Goal: Task Accomplishment & Management: Use online tool/utility

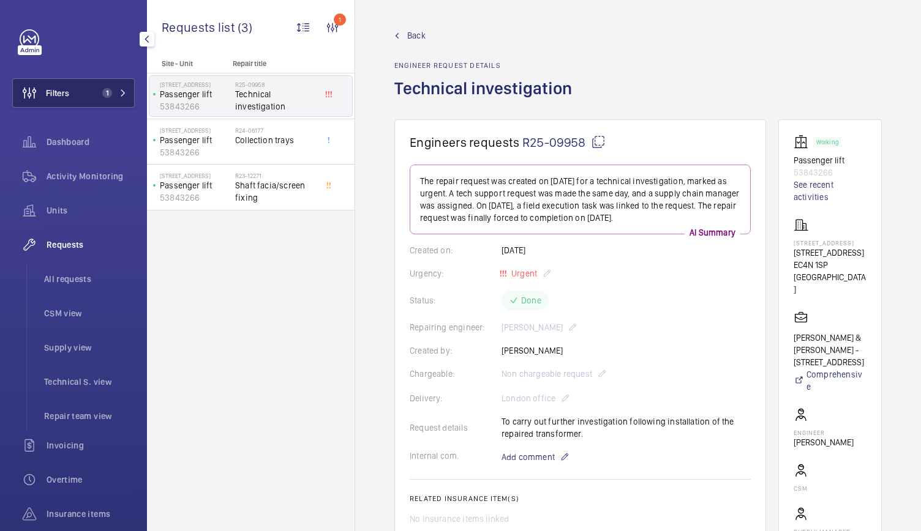
click at [105, 78] on button "Filters 1" at bounding box center [73, 92] width 122 height 29
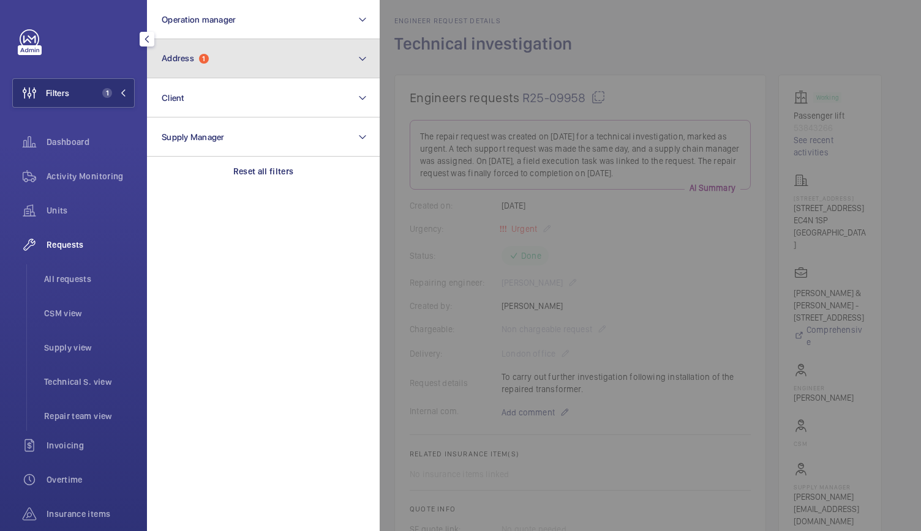
click at [206, 54] on span "1" at bounding box center [204, 59] width 10 height 10
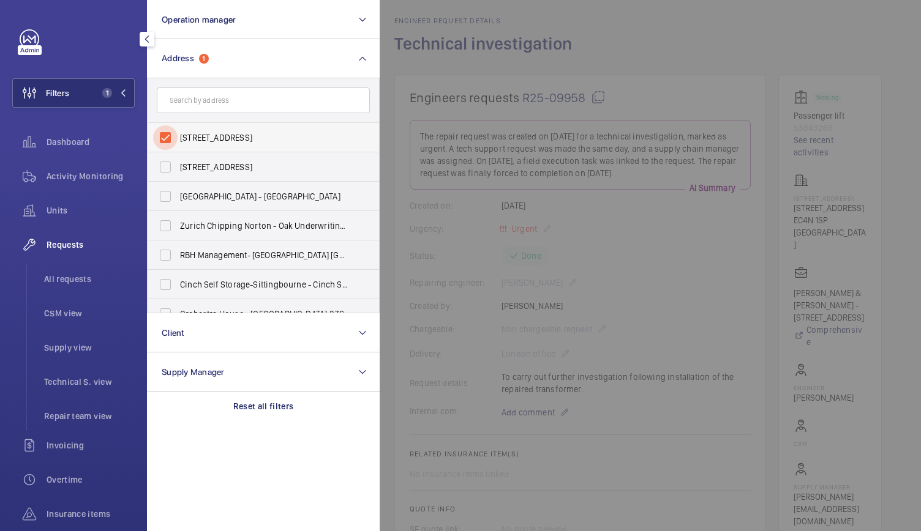
click at [165, 141] on input "[STREET_ADDRESS]" at bounding box center [165, 138] width 24 height 24
checkbox input "false"
click at [184, 108] on input "text" at bounding box center [263, 101] width 213 height 26
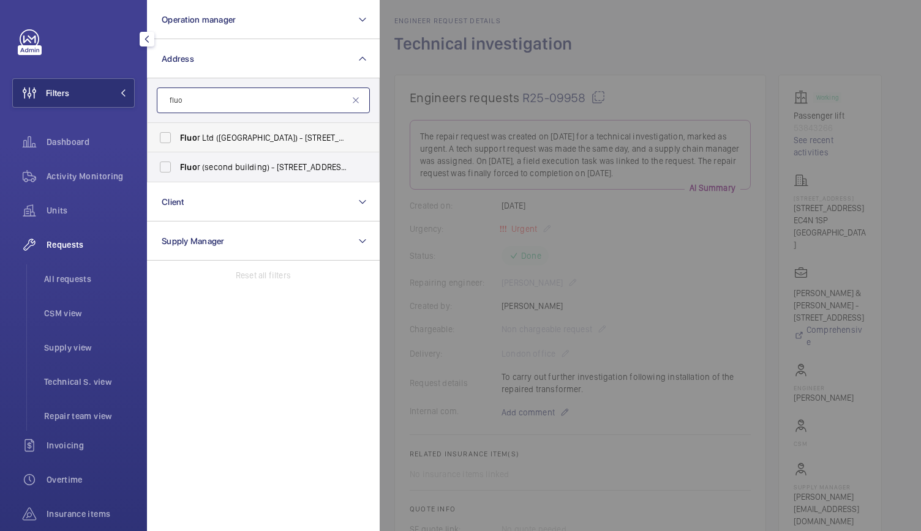
type input "fluo"
click at [219, 141] on span "Fluo r Ltd ([GEOGRAPHIC_DATA]) - [STREET_ADDRESS]" at bounding box center [264, 138] width 168 height 12
click at [178, 141] on input "Fluo r Ltd ([GEOGRAPHIC_DATA]) - [STREET_ADDRESS]" at bounding box center [165, 138] width 24 height 24
checkbox input "true"
click at [209, 170] on span "Fluo r (second building) - [STREET_ADDRESS]" at bounding box center [264, 167] width 168 height 12
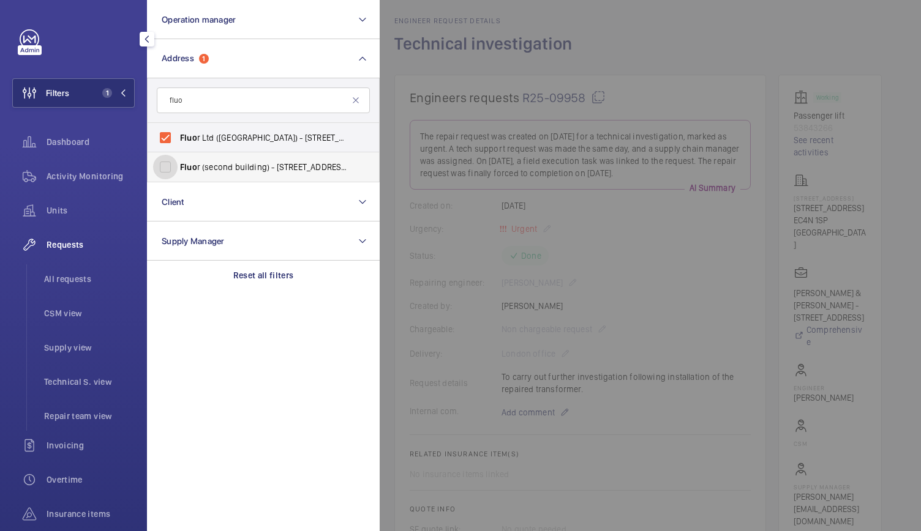
click at [178, 170] on input "Fluo r (second building) - [STREET_ADDRESS]" at bounding box center [165, 167] width 24 height 24
checkbox input "true"
click at [477, 29] on div at bounding box center [840, 265] width 921 height 531
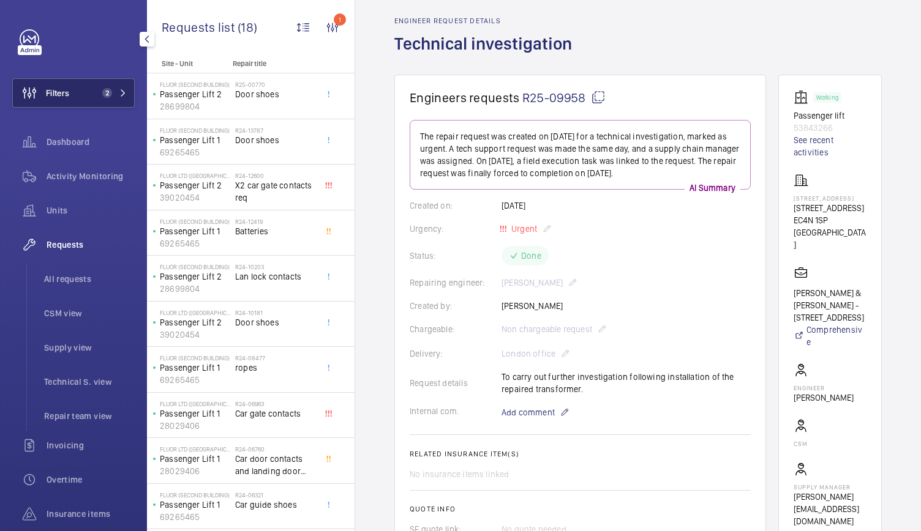
click at [97, 89] on span "2" at bounding box center [104, 93] width 15 height 10
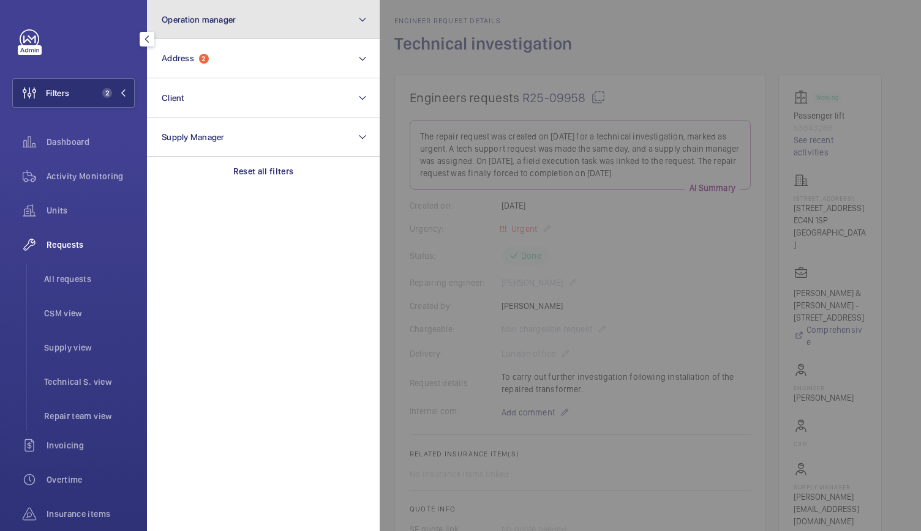
click at [186, 37] on button "Operation manager" at bounding box center [263, 19] width 233 height 39
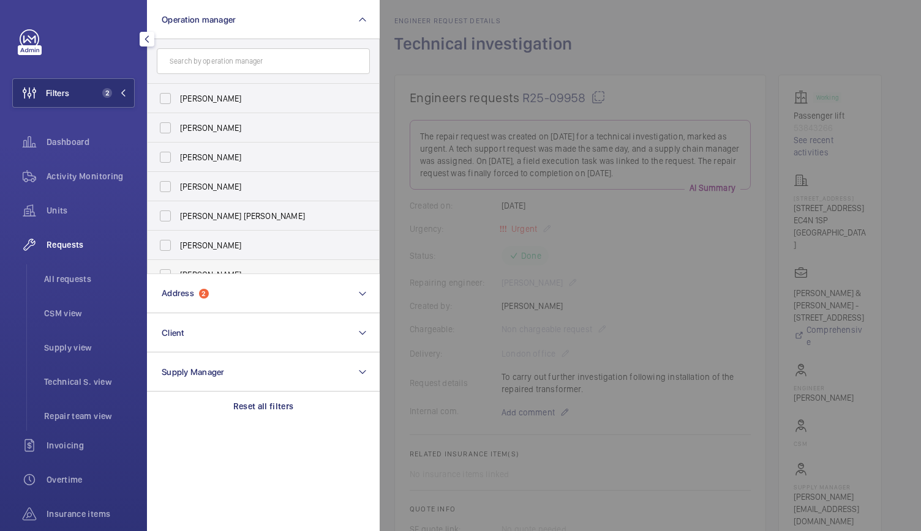
scroll to position [45, 0]
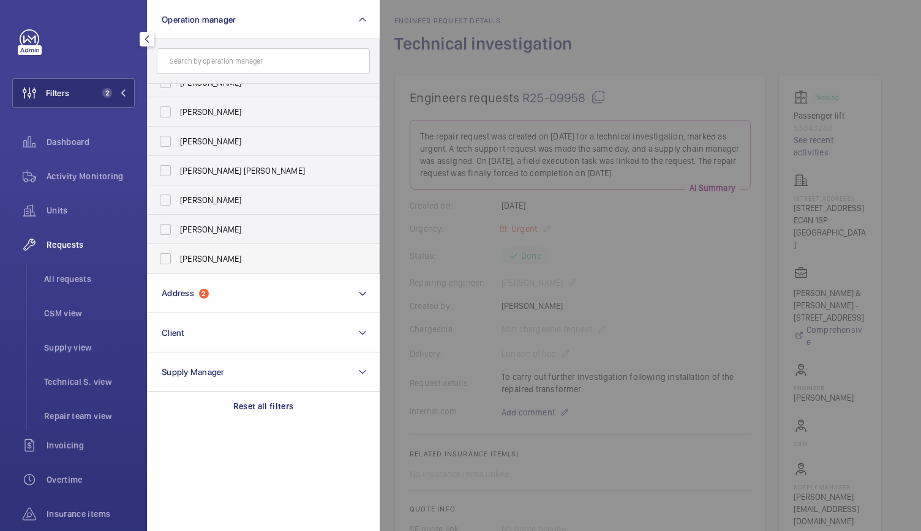
click at [193, 253] on span "[PERSON_NAME]" at bounding box center [264, 259] width 168 height 12
click at [178, 253] on input "[PERSON_NAME]" at bounding box center [165, 259] width 24 height 24
checkbox input "true"
click at [95, 176] on span "Activity Monitoring" at bounding box center [91, 176] width 88 height 12
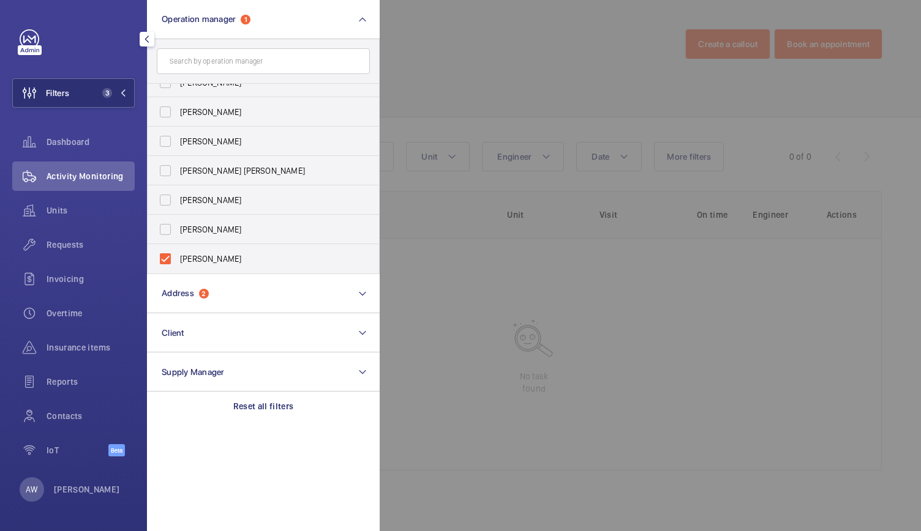
click at [447, 45] on div at bounding box center [840, 265] width 921 height 531
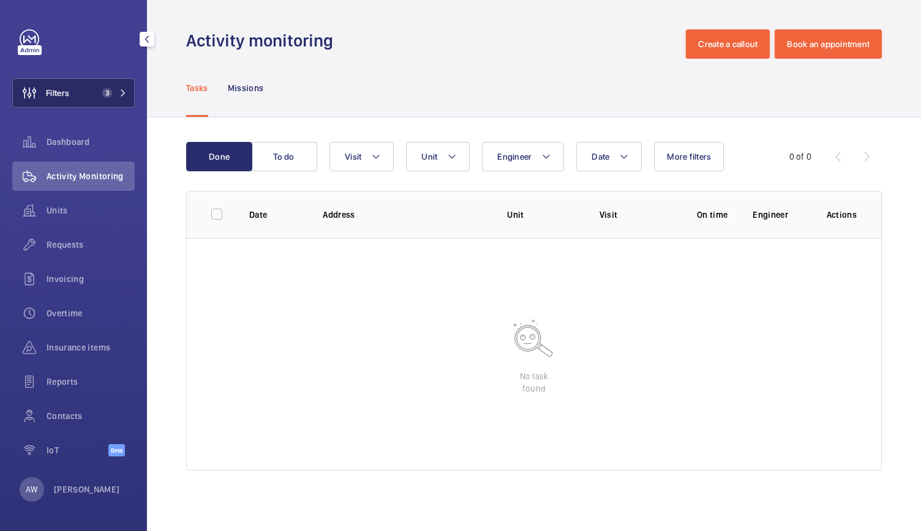
click at [118, 92] on span "3" at bounding box center [111, 93] width 29 height 10
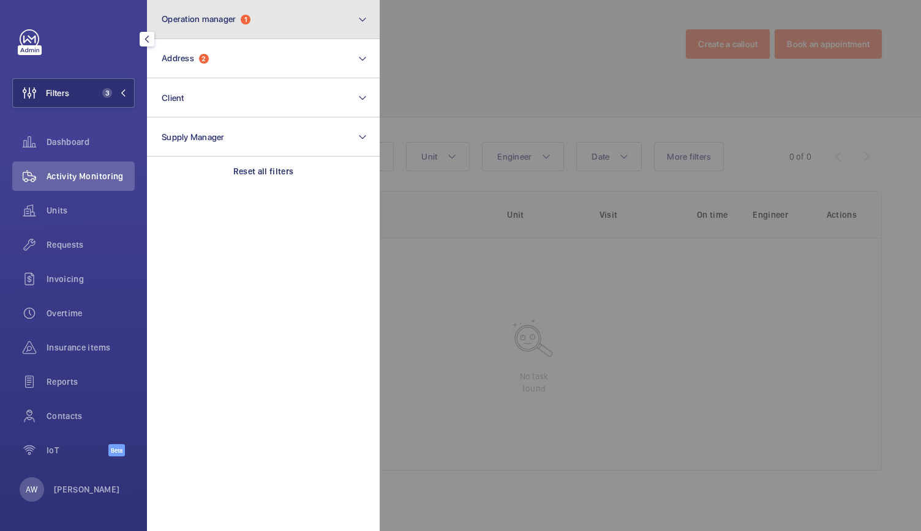
click at [200, 19] on span "Operation manager" at bounding box center [199, 19] width 74 height 10
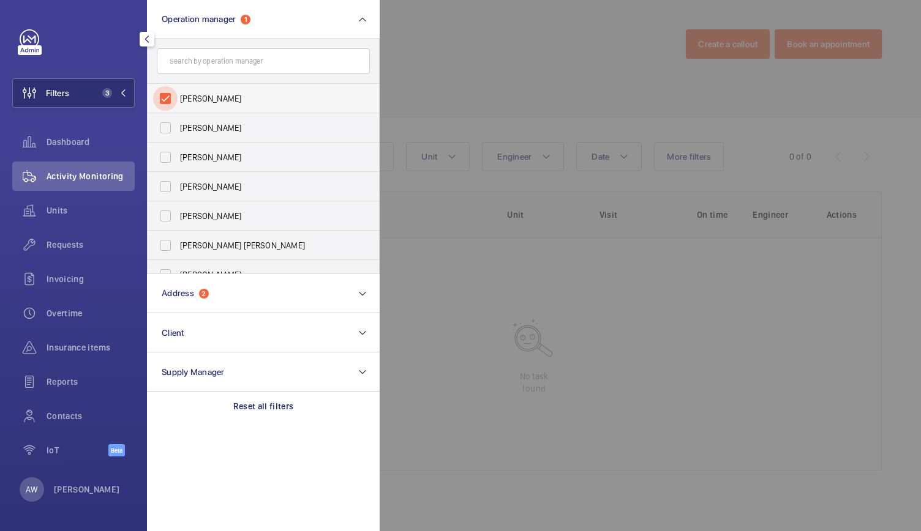
click at [163, 100] on input "[PERSON_NAME]" at bounding box center [165, 98] width 24 height 24
checkbox input "false"
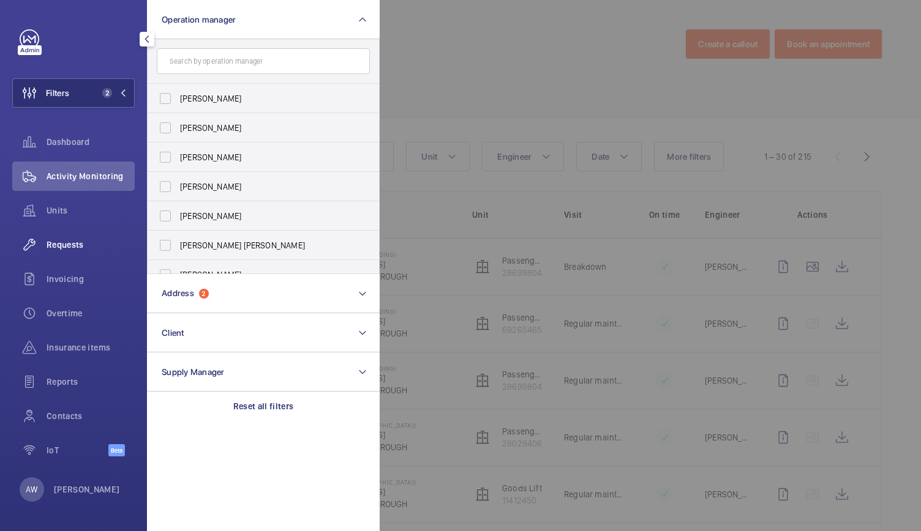
click at [66, 257] on div "Requests" at bounding box center [73, 244] width 122 height 29
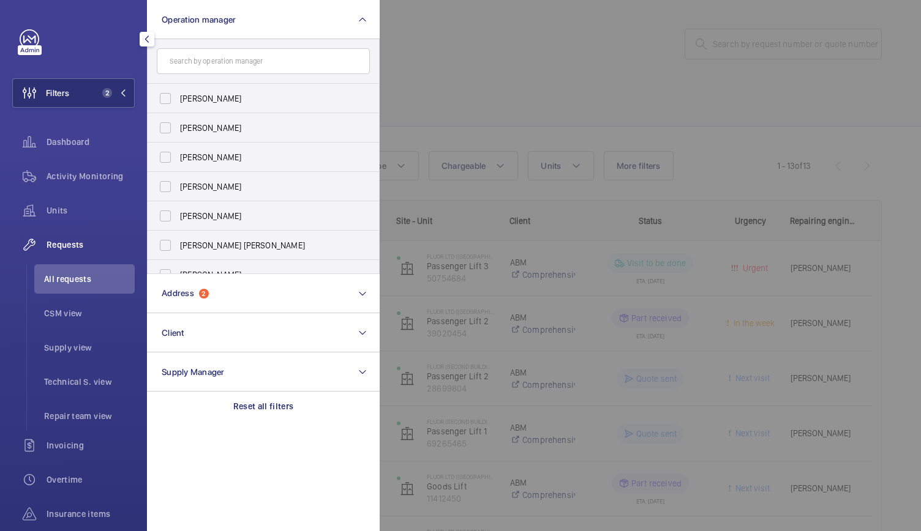
click at [468, 123] on div at bounding box center [840, 265] width 921 height 531
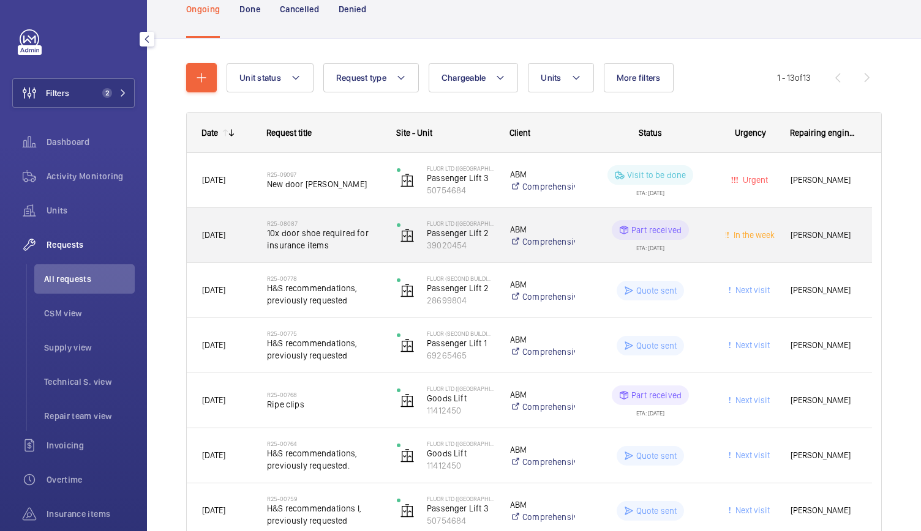
scroll to position [101, 0]
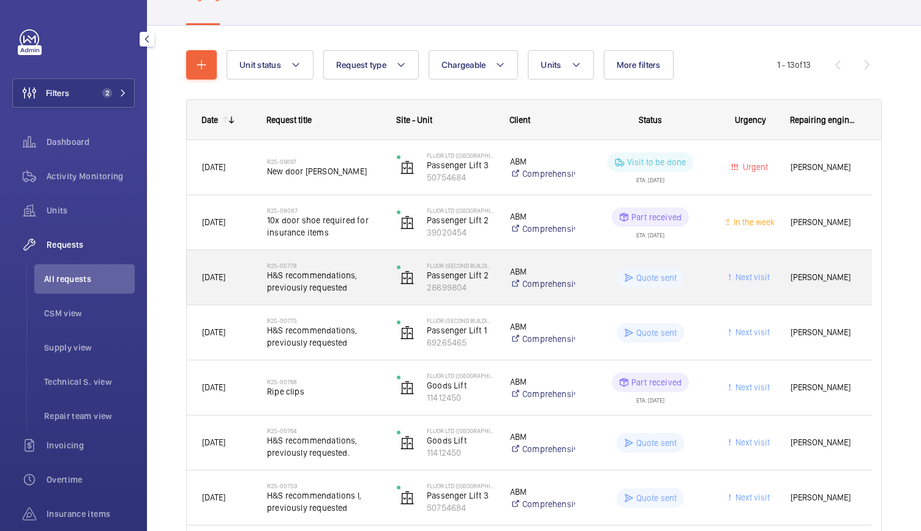
click at [389, 281] on div "Fluor (second building) Passenger Lift 2 28699804" at bounding box center [438, 278] width 112 height 50
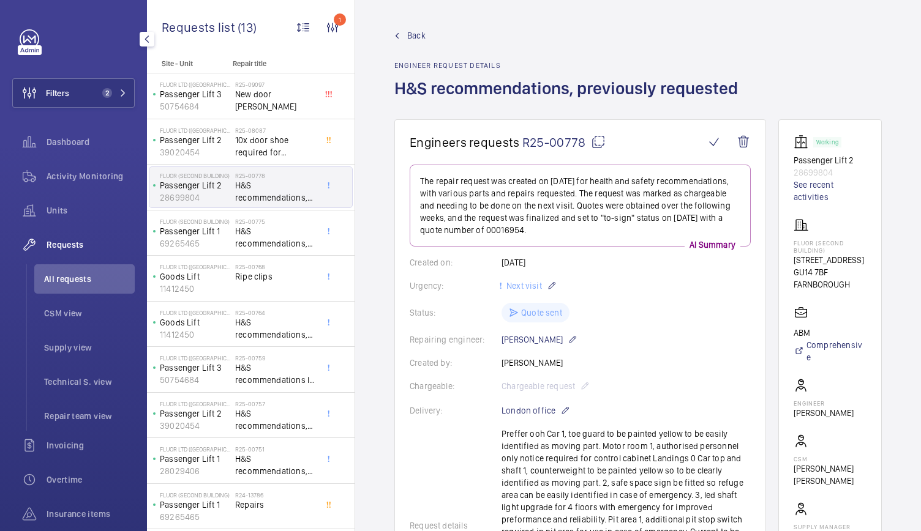
click at [407, 39] on span "Back" at bounding box center [416, 35] width 18 height 12
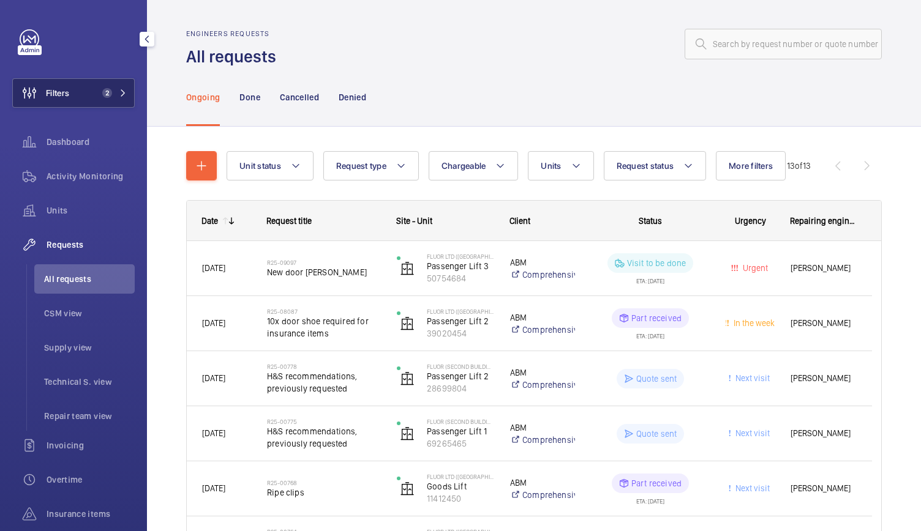
click at [107, 96] on span "2" at bounding box center [104, 93] width 15 height 10
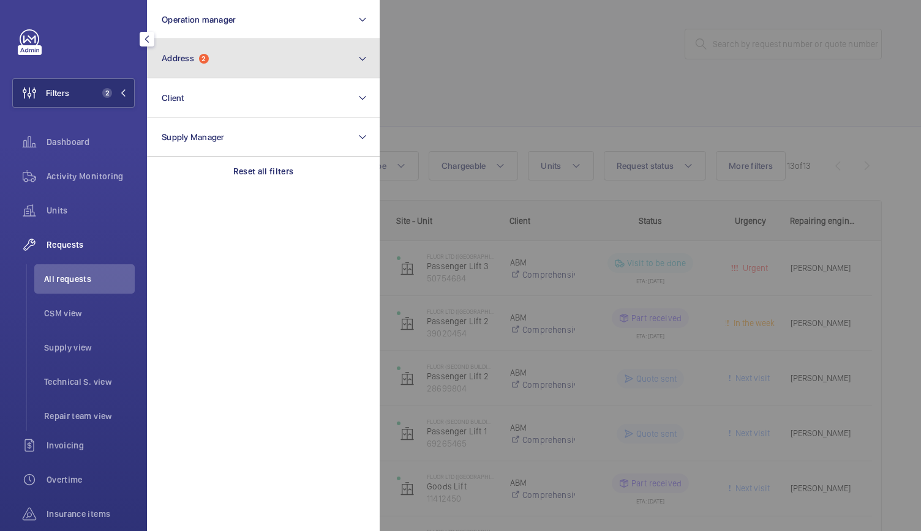
click at [218, 77] on button "Address 2" at bounding box center [263, 58] width 233 height 39
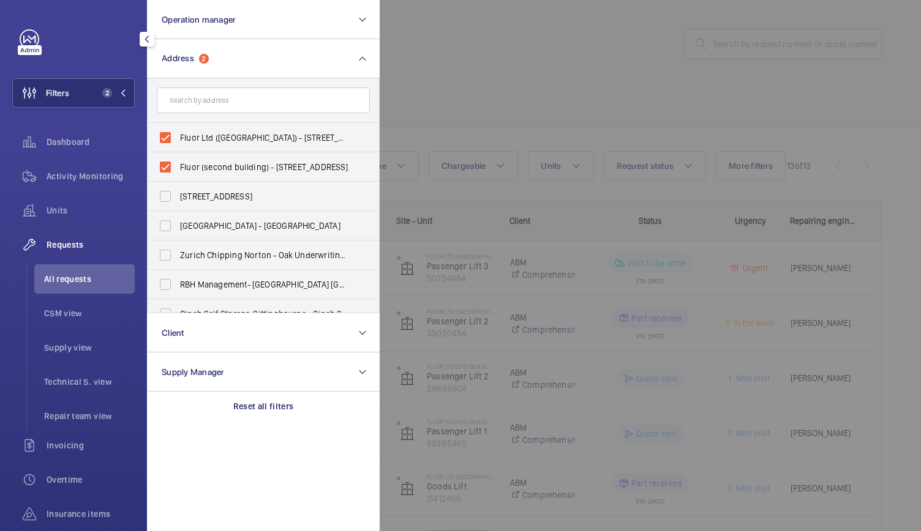
click at [448, 99] on div at bounding box center [840, 265] width 921 height 531
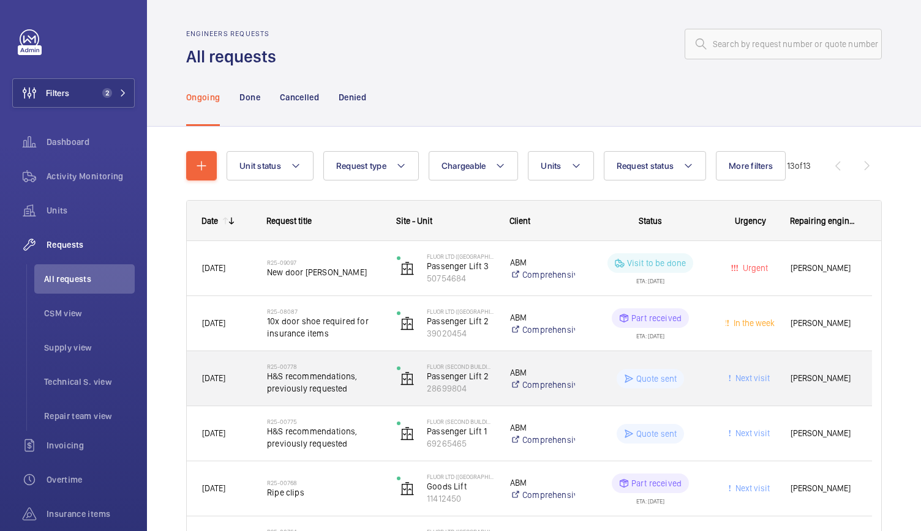
click at [395, 369] on div "Fluor (second building) Passenger Lift 2 28699804" at bounding box center [438, 379] width 112 height 50
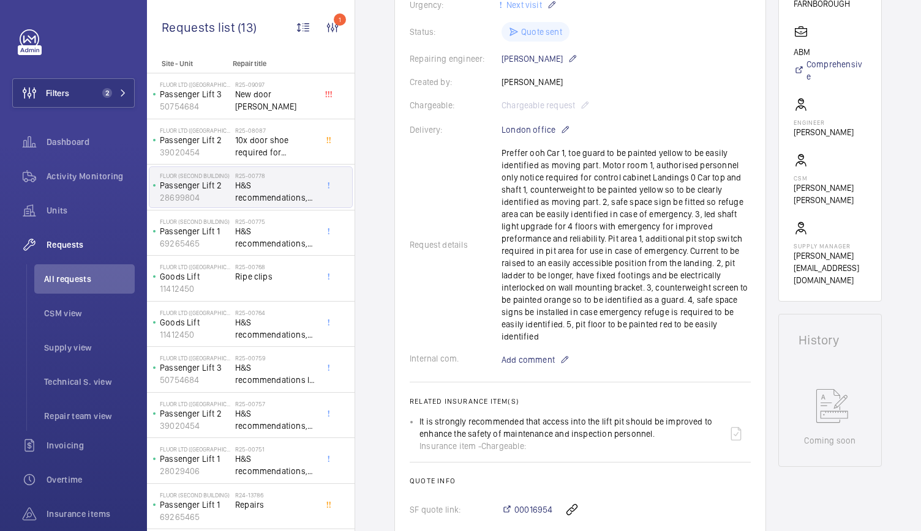
scroll to position [466, 0]
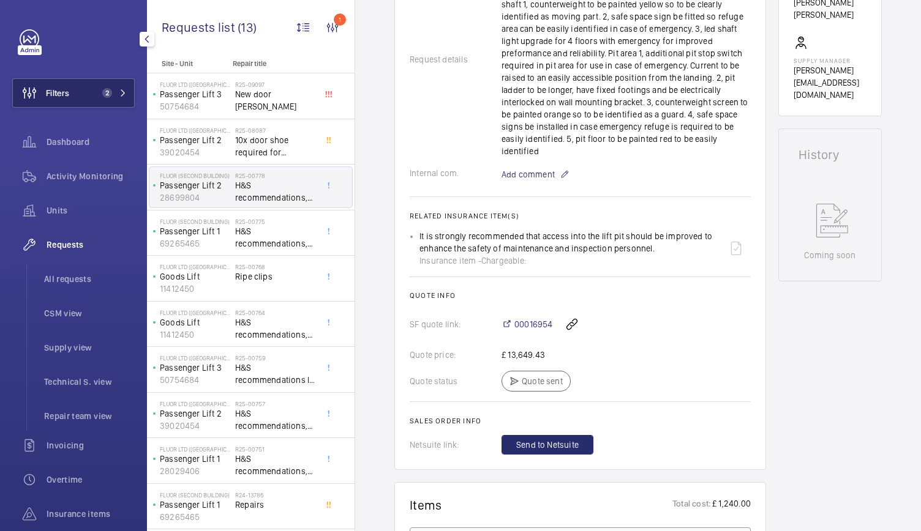
click at [86, 84] on button "Filters 2" at bounding box center [73, 92] width 122 height 29
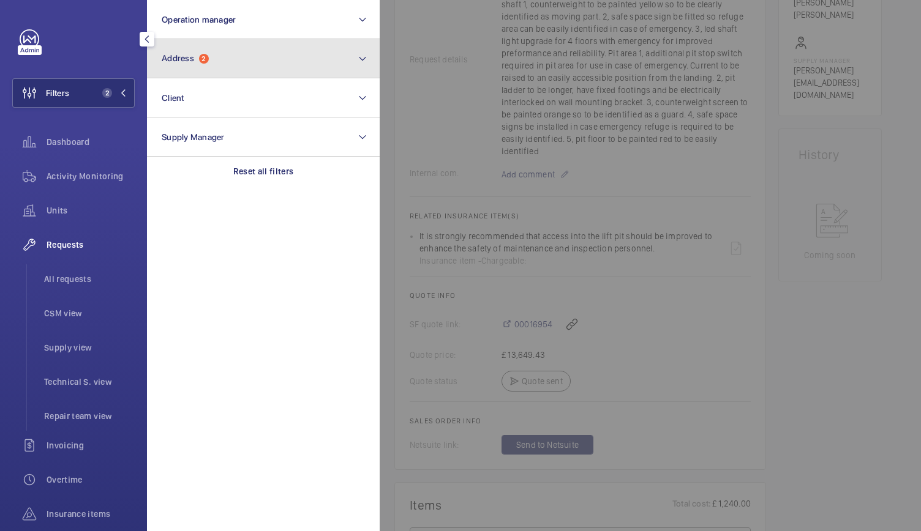
click at [208, 59] on span "2" at bounding box center [204, 59] width 10 height 10
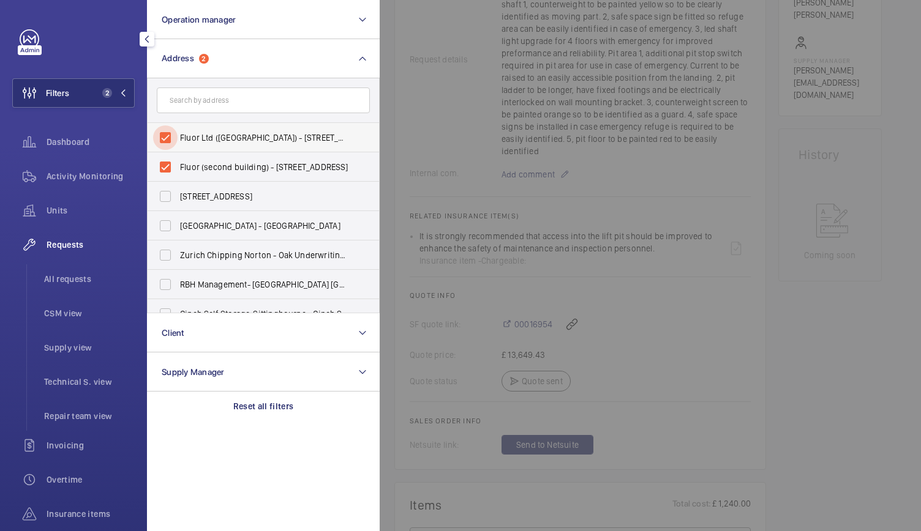
click at [167, 130] on input "Fluor Ltd ([GEOGRAPHIC_DATA]) - [STREET_ADDRESS]" at bounding box center [165, 138] width 24 height 24
checkbox input "false"
click at [165, 167] on input "Fluor (second building) - [STREET_ADDRESS]" at bounding box center [165, 167] width 24 height 24
checkbox input "false"
click at [193, 97] on input "text" at bounding box center [263, 101] width 213 height 26
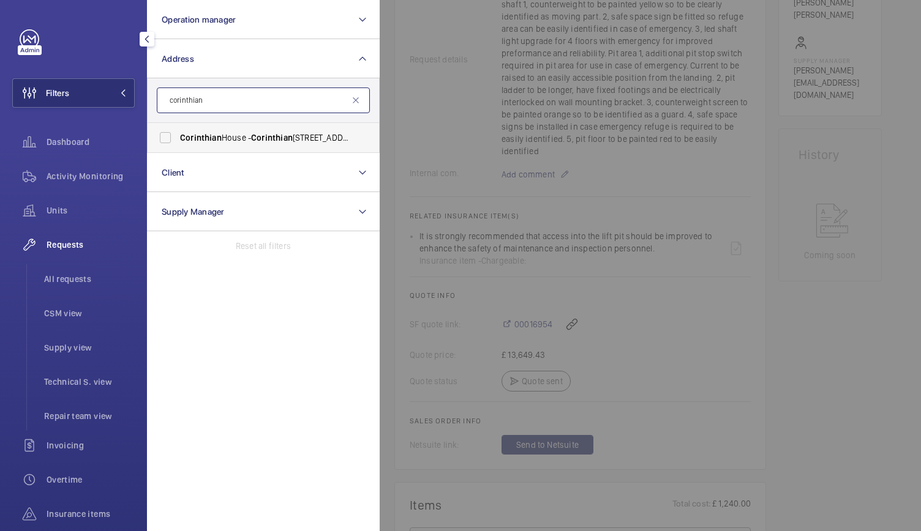
type input "corinthian"
click at [214, 137] on span "Corinthian" at bounding box center [201, 138] width 42 height 10
click at [178, 137] on input "Corinthian [STREET_ADDRESS]" at bounding box center [165, 138] width 24 height 24
checkbox input "true"
click at [64, 272] on li "All requests" at bounding box center [84, 278] width 100 height 29
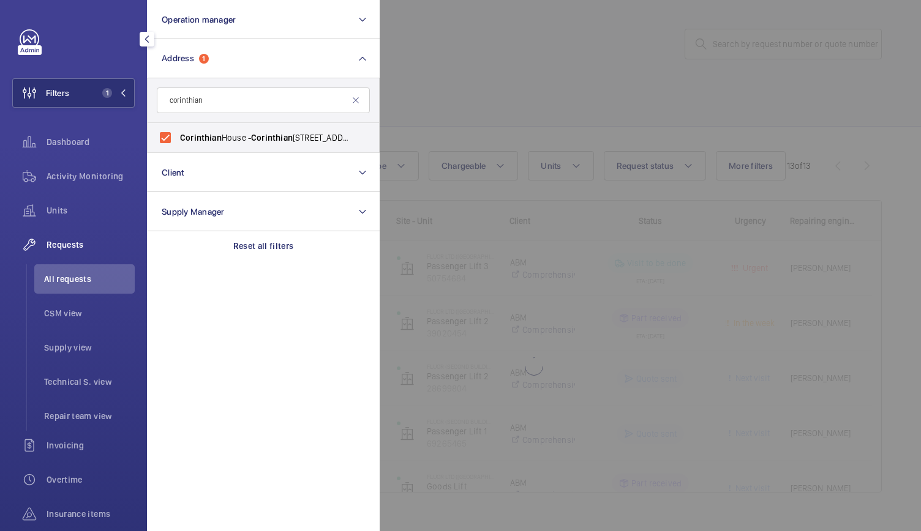
click at [494, 42] on div at bounding box center [840, 265] width 921 height 531
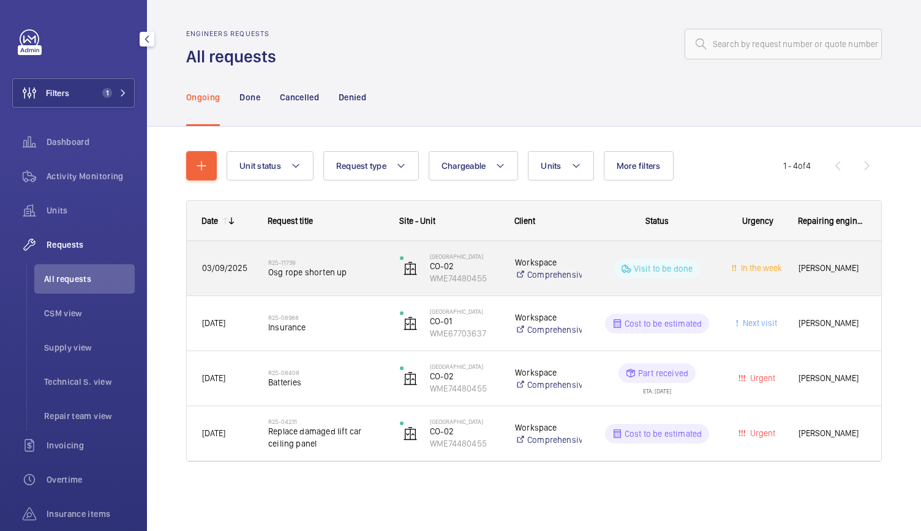
click at [372, 285] on div "R25-11739 Osg rope shorten up" at bounding box center [326, 269] width 116 height 36
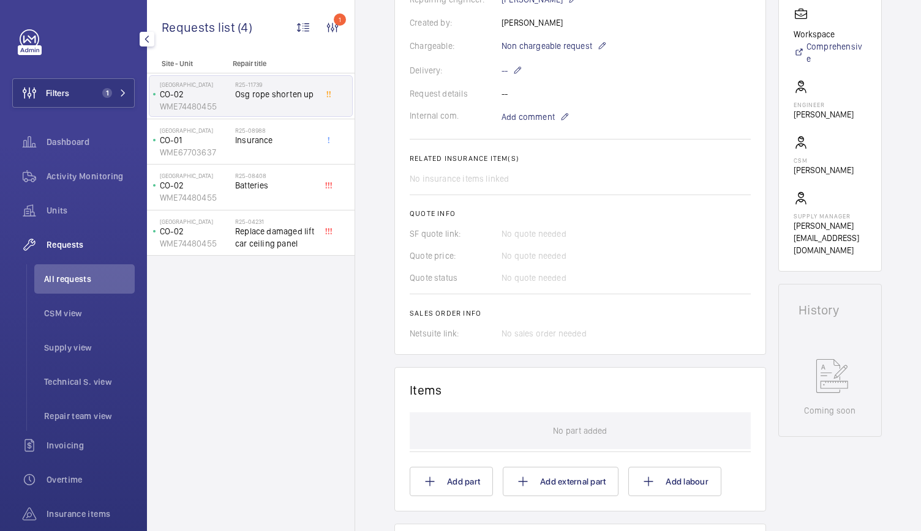
scroll to position [296, 0]
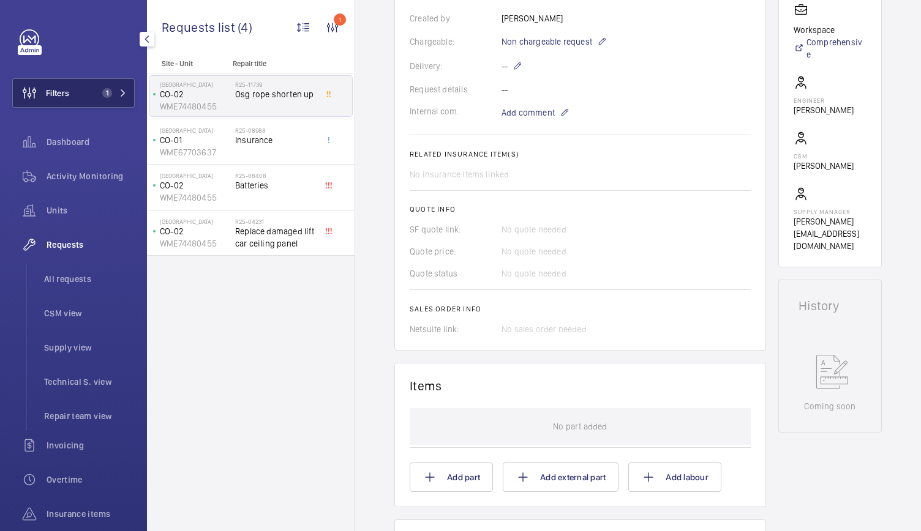
click at [62, 99] on span "Filters" at bounding box center [57, 93] width 23 height 12
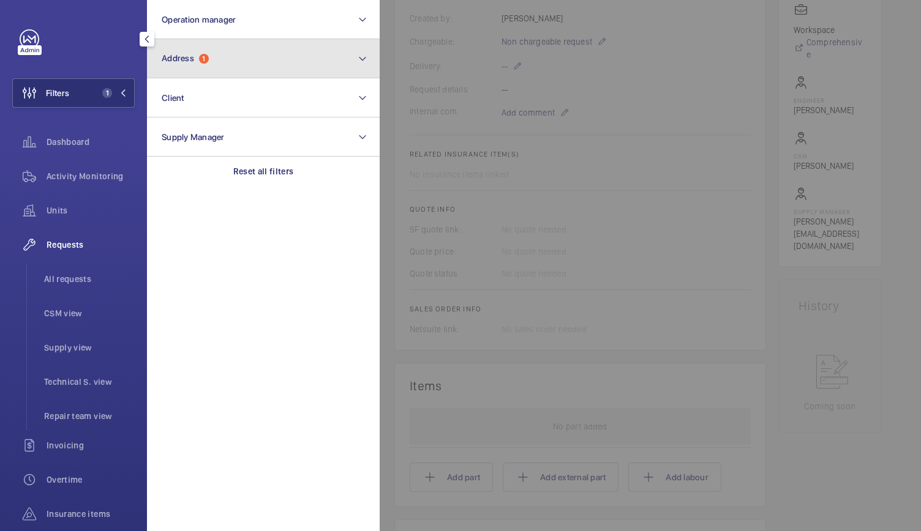
click at [241, 47] on button "Address 1" at bounding box center [263, 58] width 233 height 39
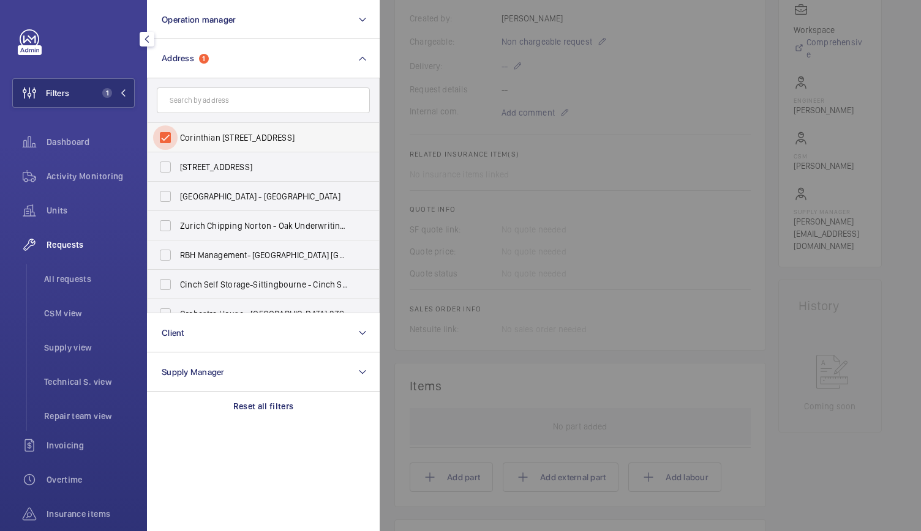
click at [169, 133] on input "Corinthian [STREET_ADDRESS]" at bounding box center [165, 138] width 24 height 24
checkbox input "false"
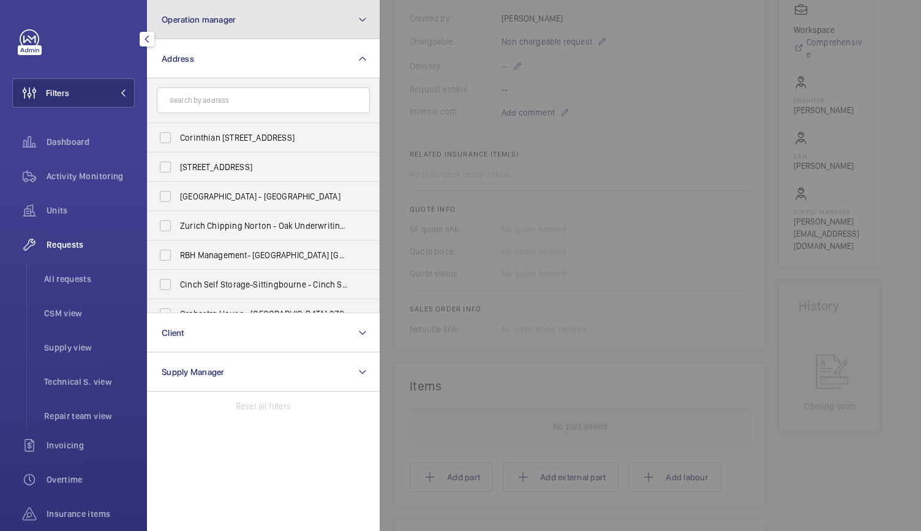
click at [217, 20] on span "Operation manager" at bounding box center [199, 20] width 74 height 10
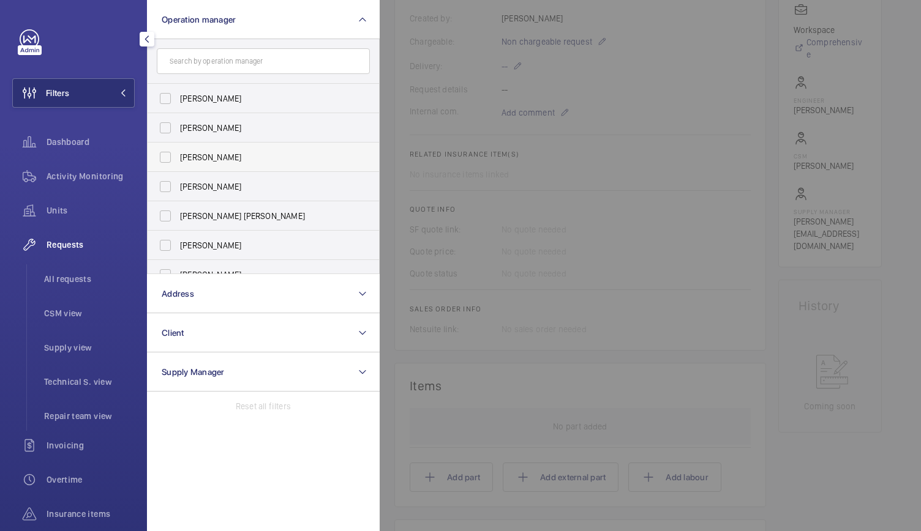
scroll to position [45, 0]
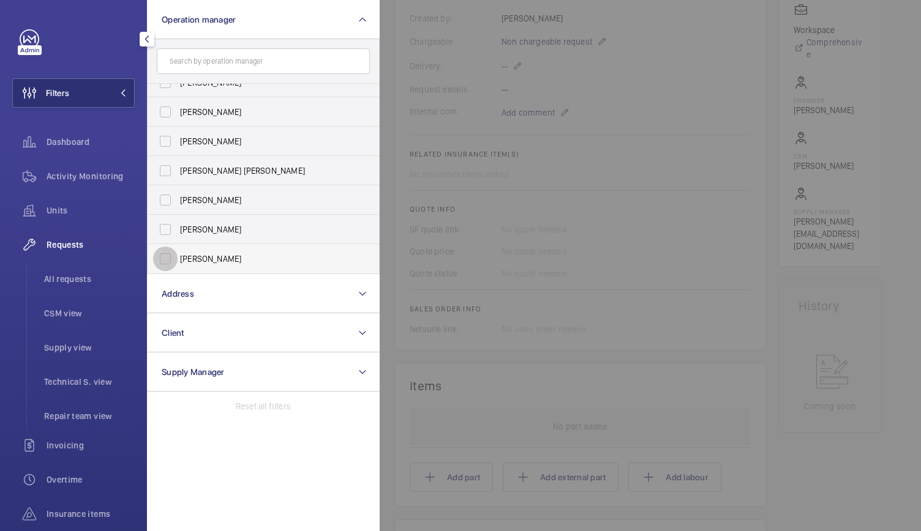
click at [167, 256] on input "[PERSON_NAME]" at bounding box center [165, 259] width 24 height 24
checkbox input "true"
click at [444, 260] on div at bounding box center [840, 265] width 921 height 531
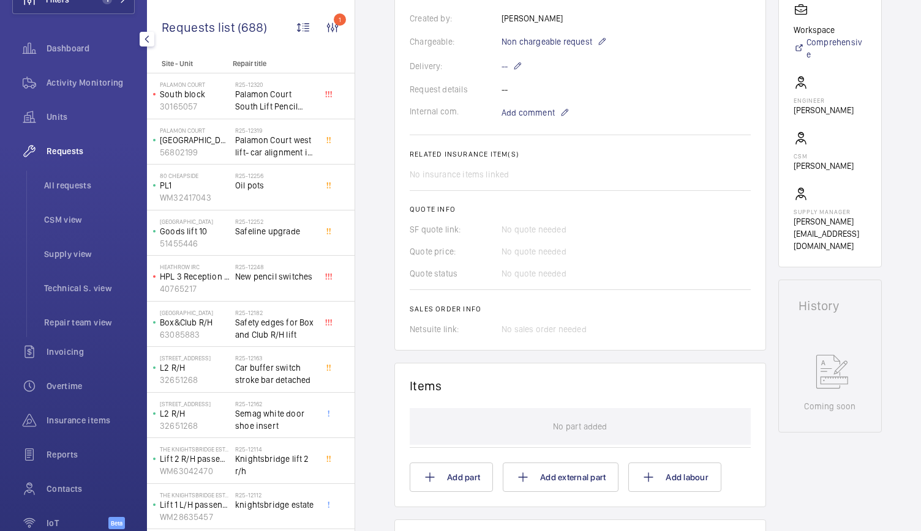
scroll to position [159, 0]
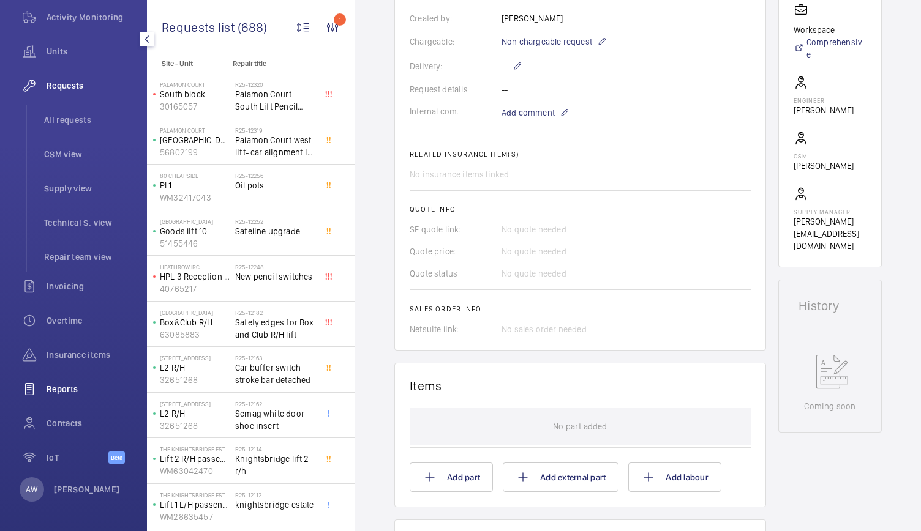
click at [62, 386] on span "Reports" at bounding box center [91, 389] width 88 height 12
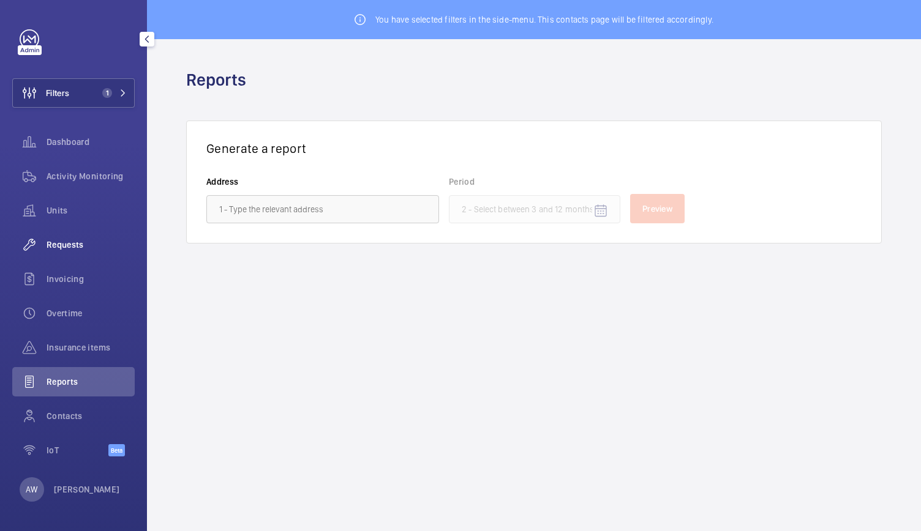
click at [55, 244] on span "Requests" at bounding box center [91, 245] width 88 height 12
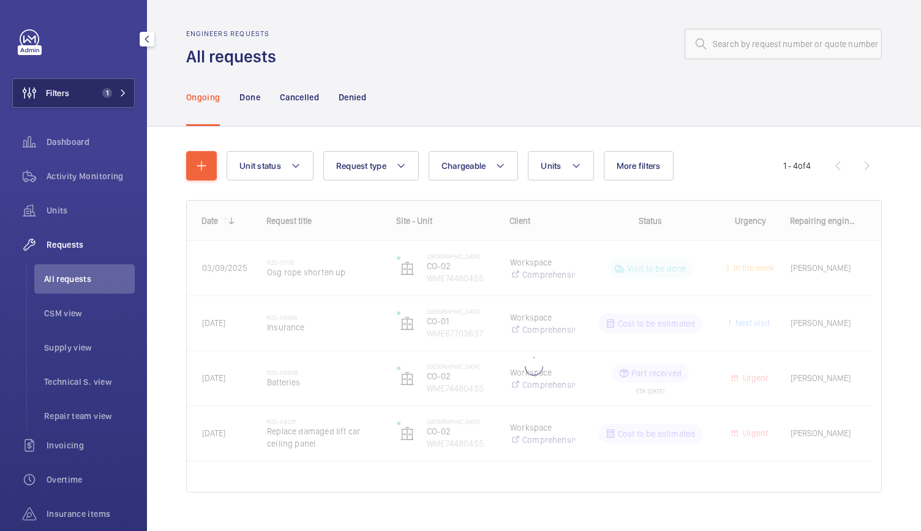
click at [105, 99] on button "Filters 1" at bounding box center [73, 92] width 122 height 29
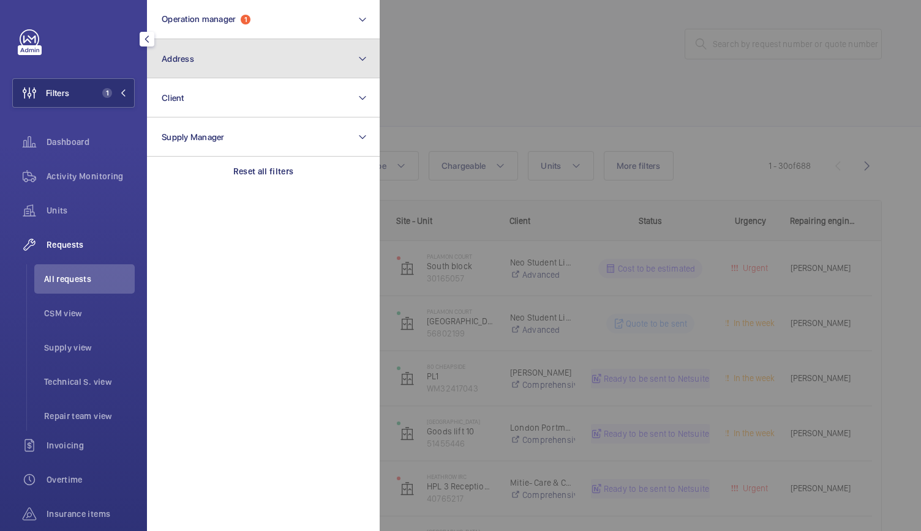
click at [250, 58] on button "Address" at bounding box center [263, 58] width 233 height 39
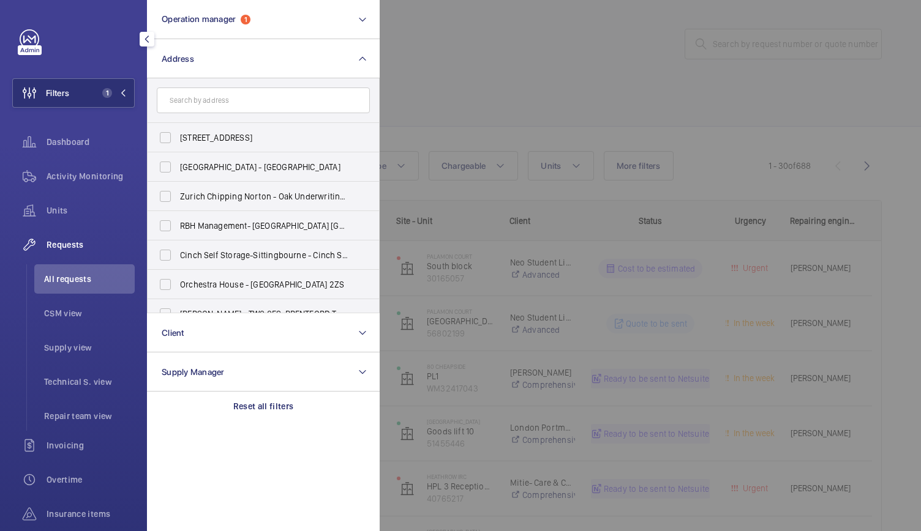
click at [195, 103] on input "text" at bounding box center [263, 101] width 213 height 26
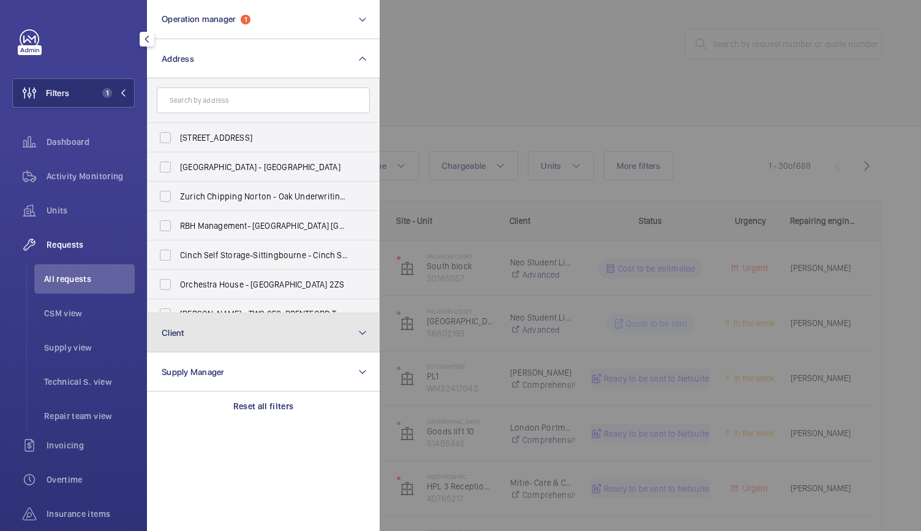
click at [191, 331] on button "Client" at bounding box center [263, 332] width 233 height 39
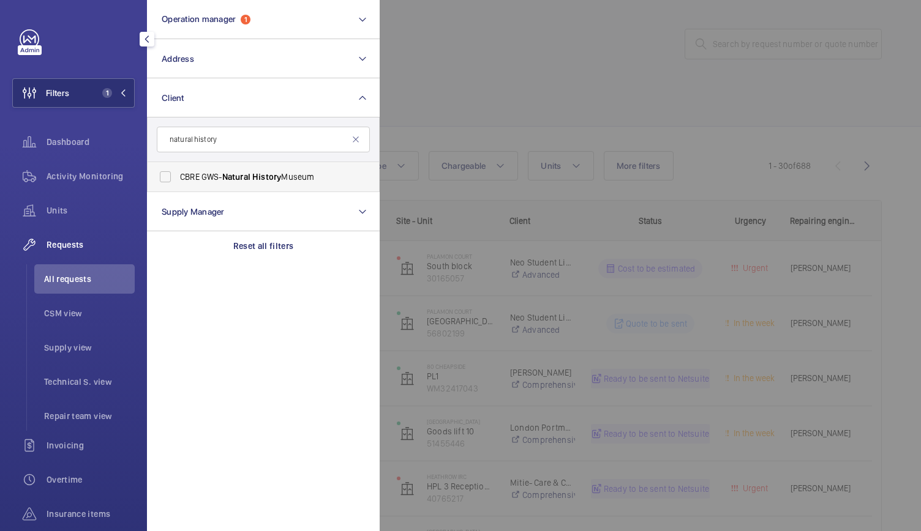
type input "natural history"
click at [189, 176] on span "CBRE GWS- [GEOGRAPHIC_DATA]" at bounding box center [264, 177] width 168 height 12
click at [178, 176] on input "CBRE GWS- [GEOGRAPHIC_DATA]" at bounding box center [165, 177] width 24 height 24
checkbox input "true"
click at [573, 107] on div at bounding box center [840, 265] width 921 height 531
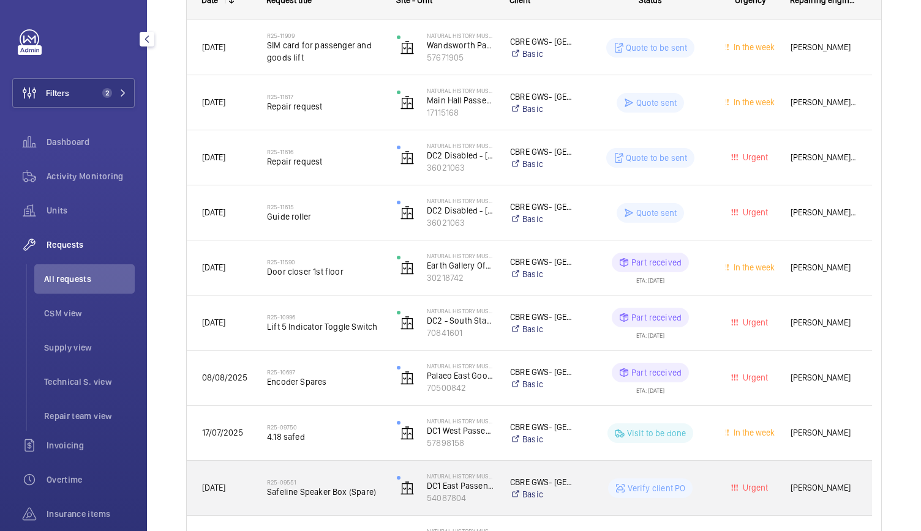
scroll to position [220, 0]
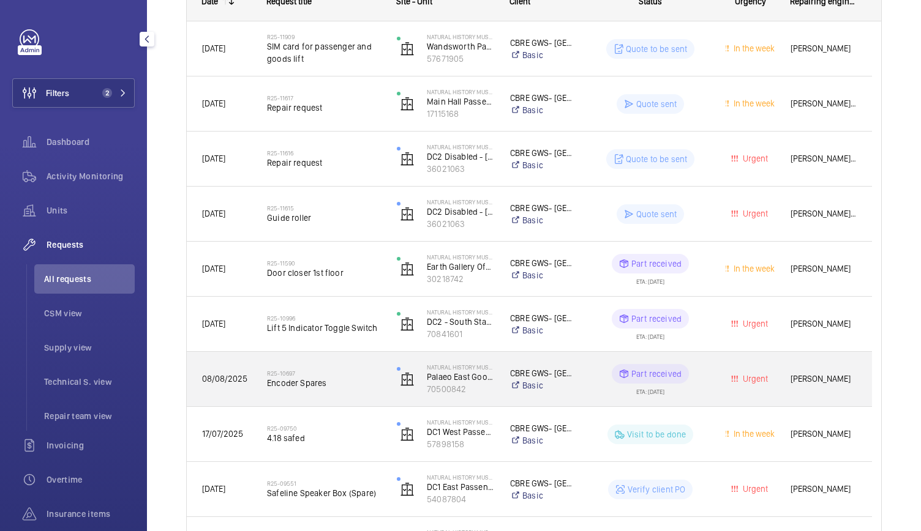
click at [340, 383] on span "Encoder Spares" at bounding box center [324, 383] width 114 height 12
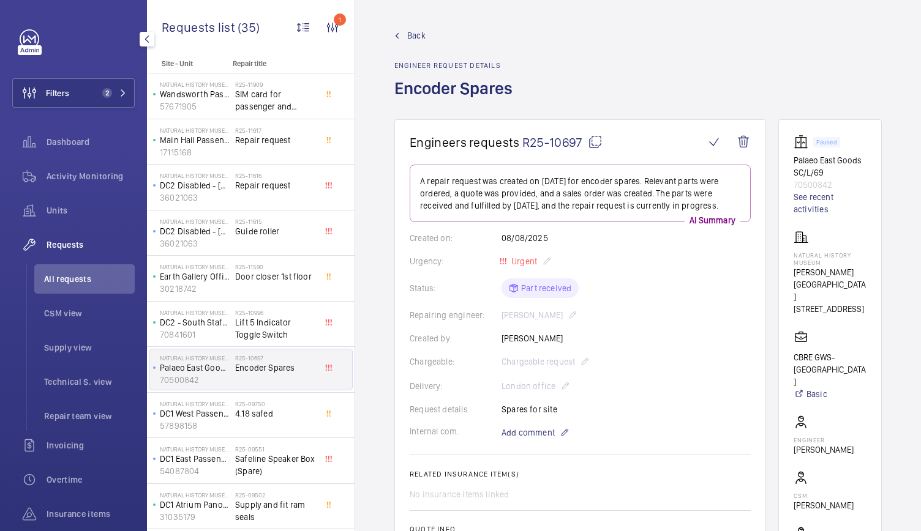
click at [405, 37] on link "Back" at bounding box center [457, 35] width 126 height 12
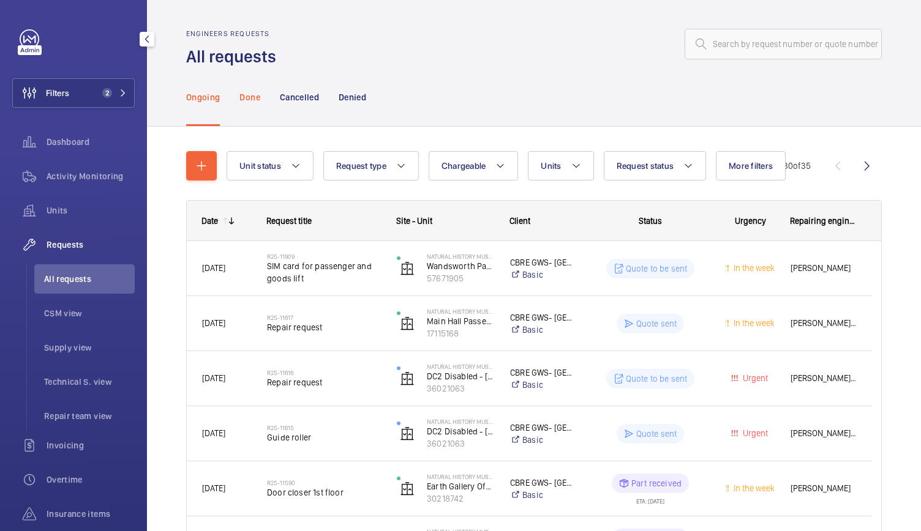
click at [251, 99] on p "Done" at bounding box center [249, 97] width 20 height 12
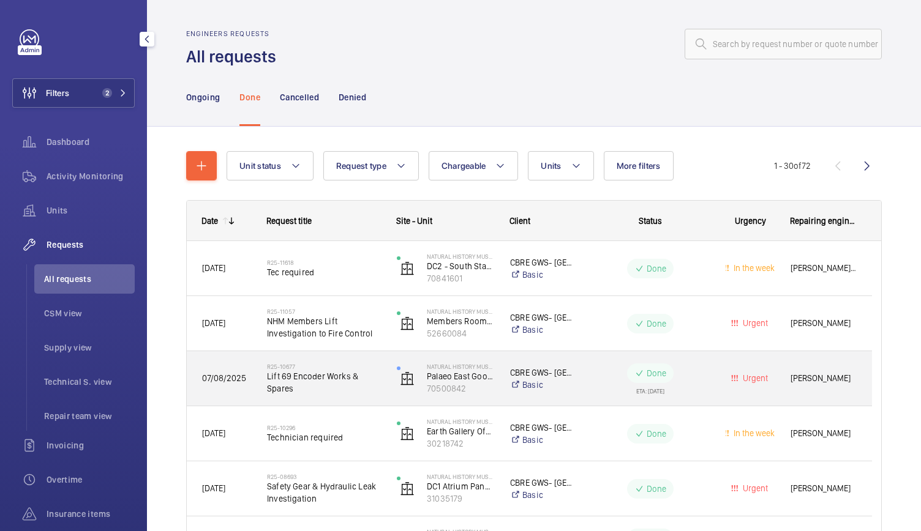
click at [344, 389] on span "Lift 69 Encoder Works & Spares" at bounding box center [324, 382] width 114 height 24
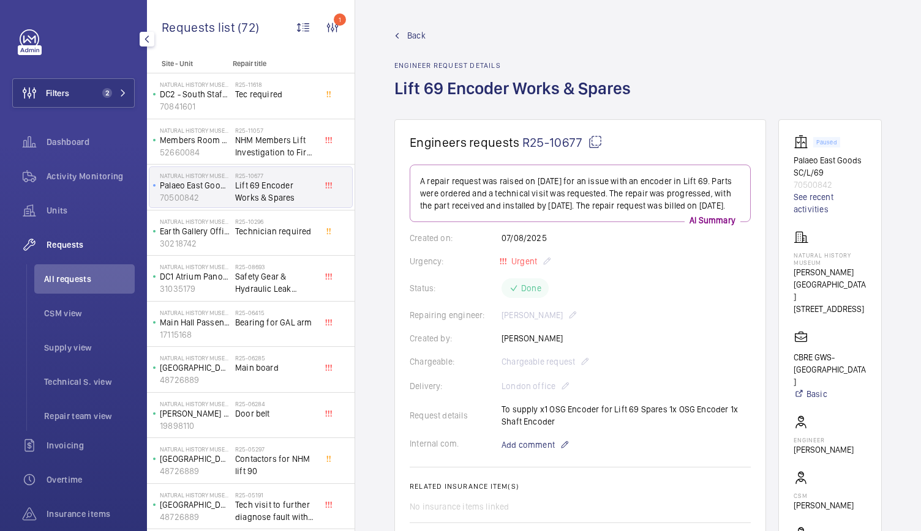
click at [408, 39] on span "Back" at bounding box center [416, 35] width 18 height 12
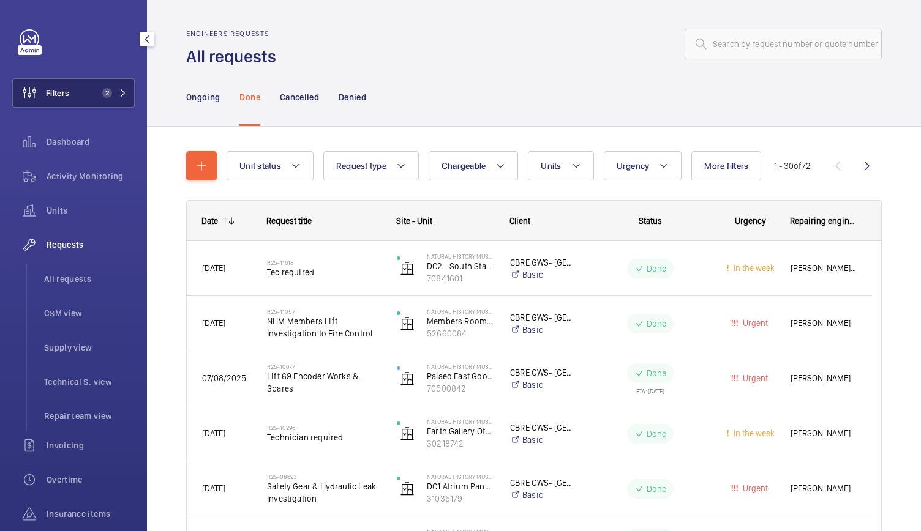
click at [87, 91] on button "Filters 2" at bounding box center [73, 92] width 122 height 29
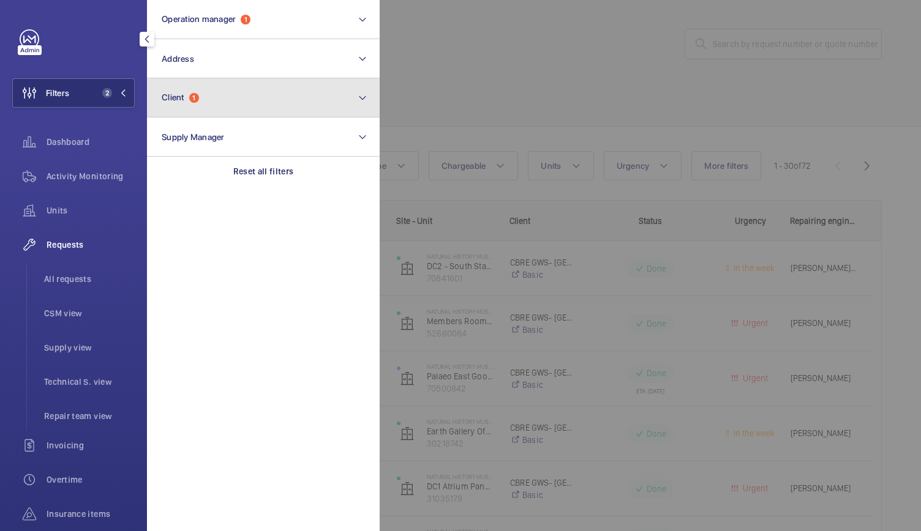
click at [185, 108] on button "Client 1" at bounding box center [263, 97] width 233 height 39
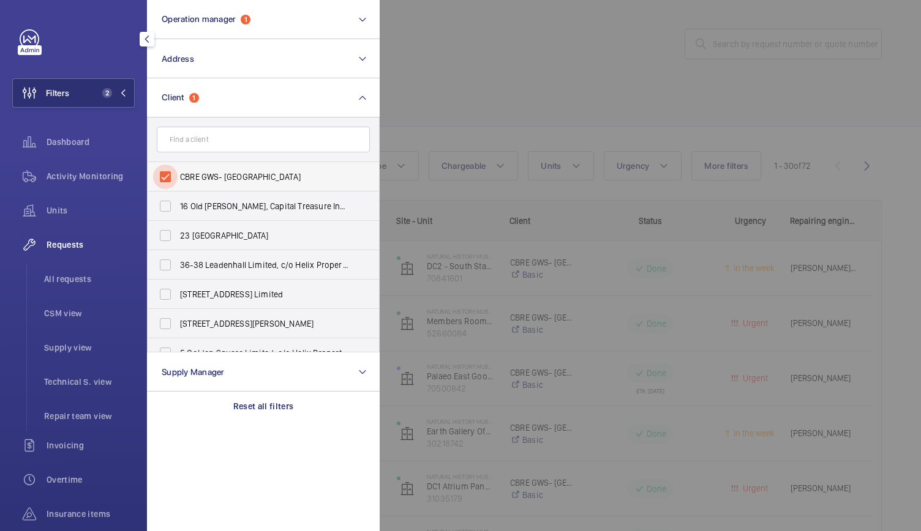
click at [170, 170] on input "CBRE GWS- [GEOGRAPHIC_DATA]" at bounding box center [165, 177] width 24 height 24
checkbox input "false"
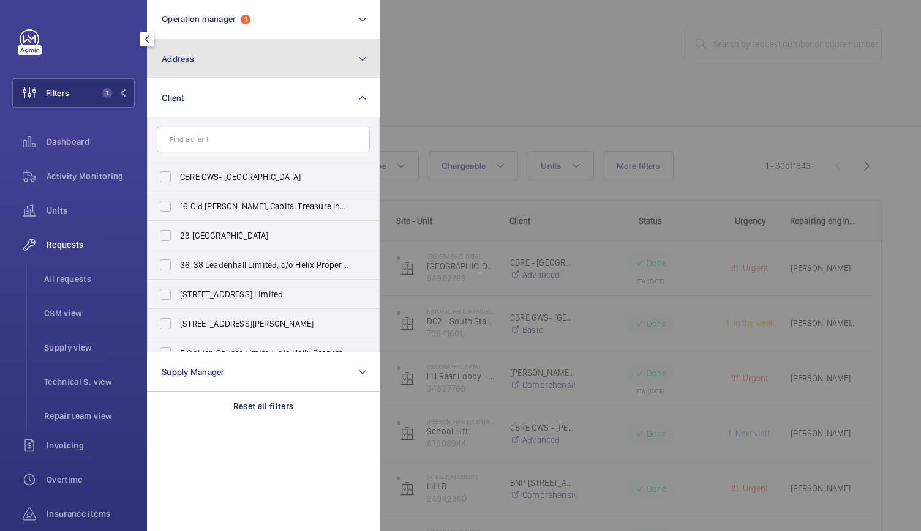
click at [187, 61] on span "Address" at bounding box center [178, 59] width 32 height 10
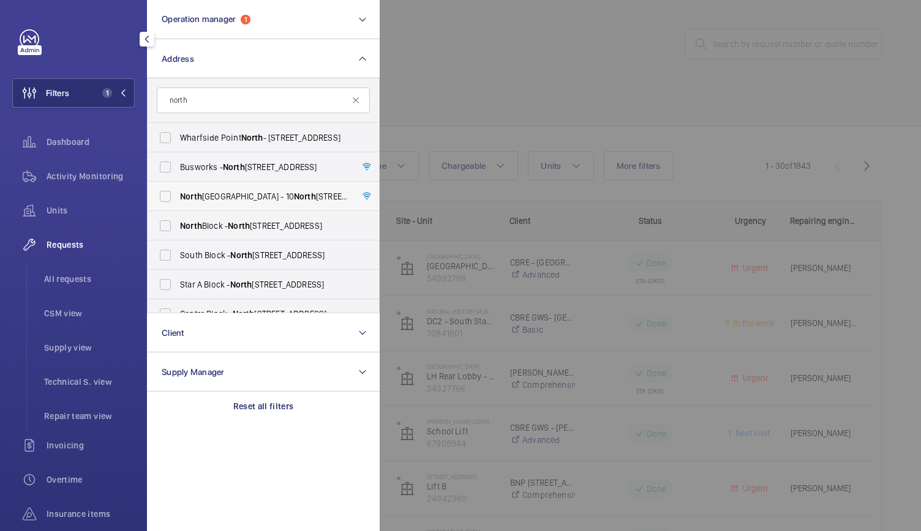
type input "north"
click at [241, 204] on label "[GEOGRAPHIC_DATA] - [STREET_ADDRESS]" at bounding box center [254, 196] width 213 height 29
click at [178, 204] on input "[GEOGRAPHIC_DATA] - [STREET_ADDRESS]" at bounding box center [165, 196] width 24 height 24
checkbox input "true"
click at [478, 117] on div at bounding box center [840, 265] width 921 height 531
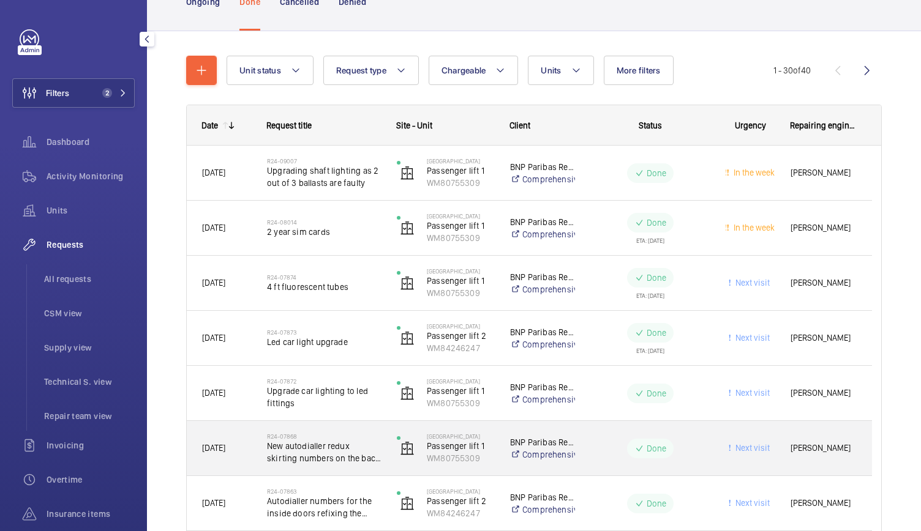
scroll to position [171, 0]
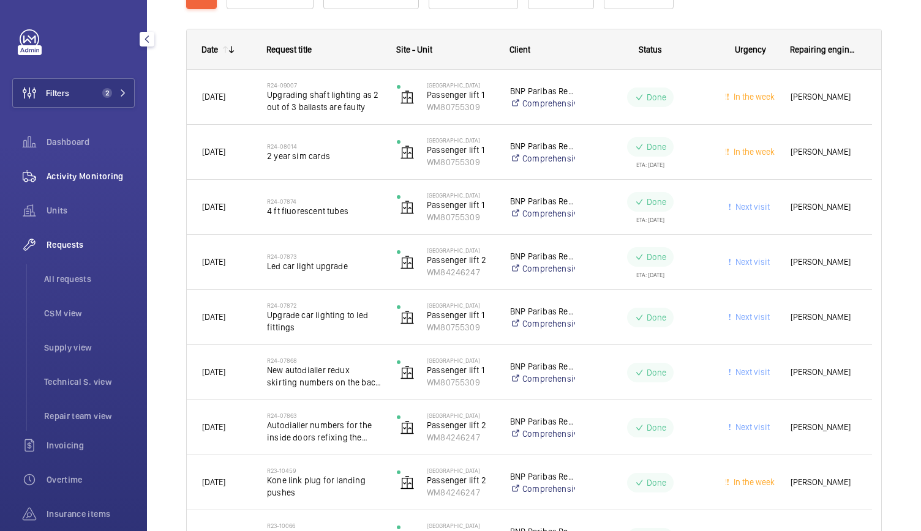
click at [80, 176] on span "Activity Monitoring" at bounding box center [91, 176] width 88 height 12
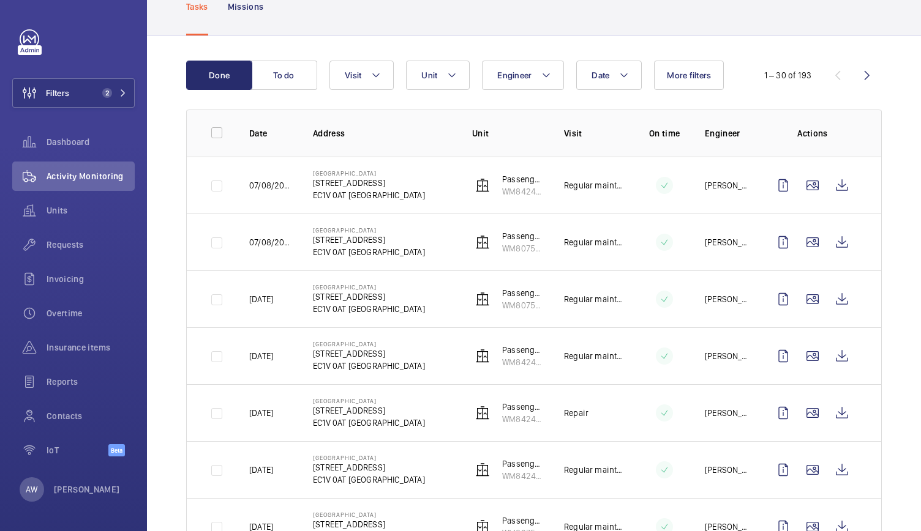
scroll to position [84, 0]
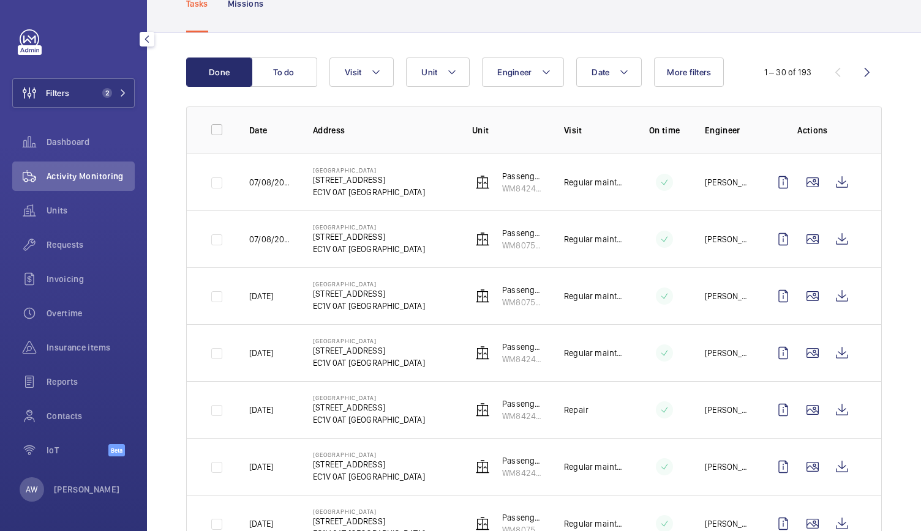
click at [87, 78] on button "Filters 2" at bounding box center [73, 92] width 122 height 29
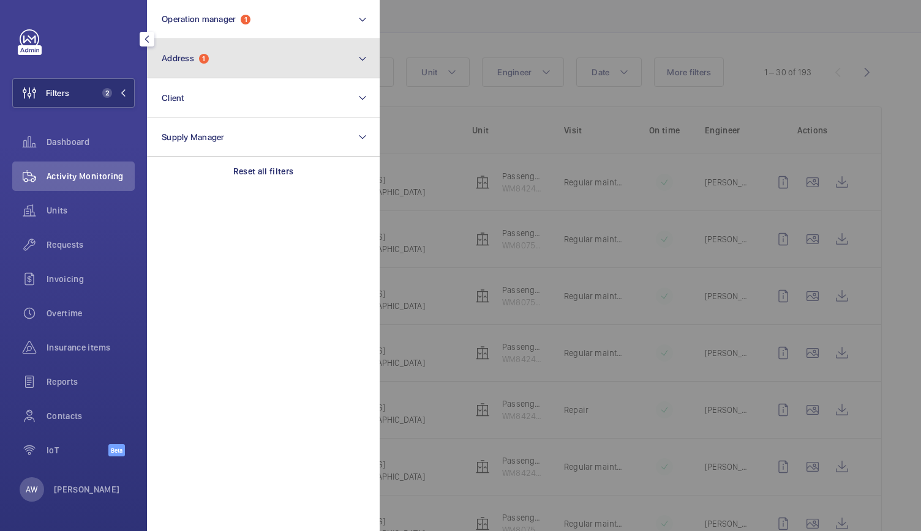
click at [191, 62] on span "Address" at bounding box center [178, 58] width 32 height 10
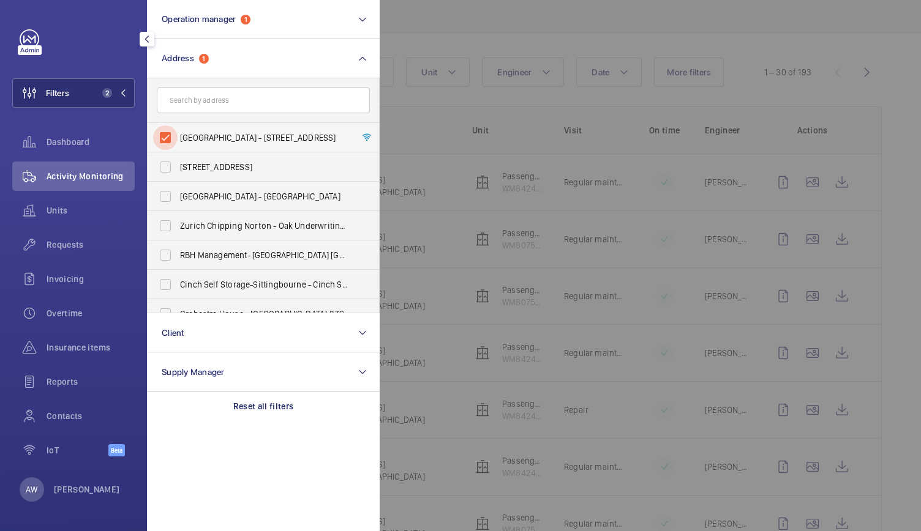
click at [167, 134] on input "[GEOGRAPHIC_DATA] - [STREET_ADDRESS]" at bounding box center [165, 138] width 24 height 24
checkbox input "false"
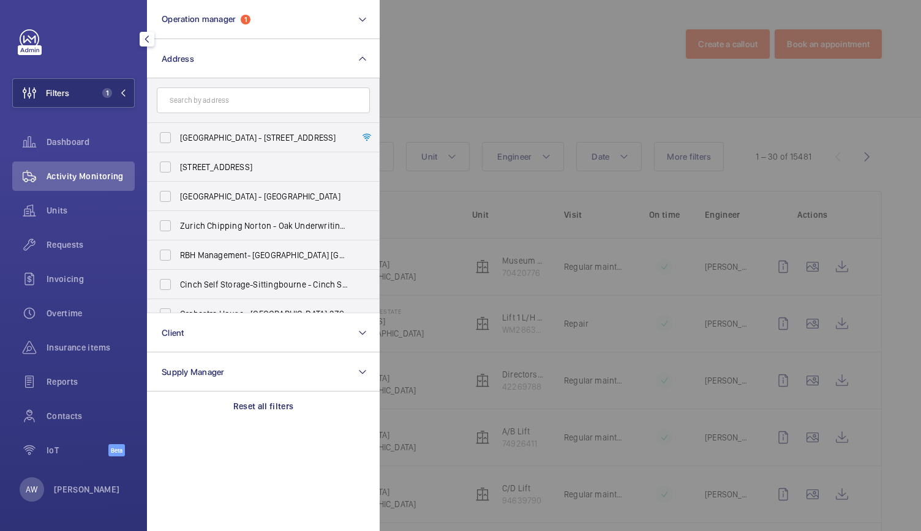
click at [81, 184] on div "Activity Monitoring" at bounding box center [73, 176] width 122 height 29
click at [503, 325] on div at bounding box center [840, 265] width 921 height 531
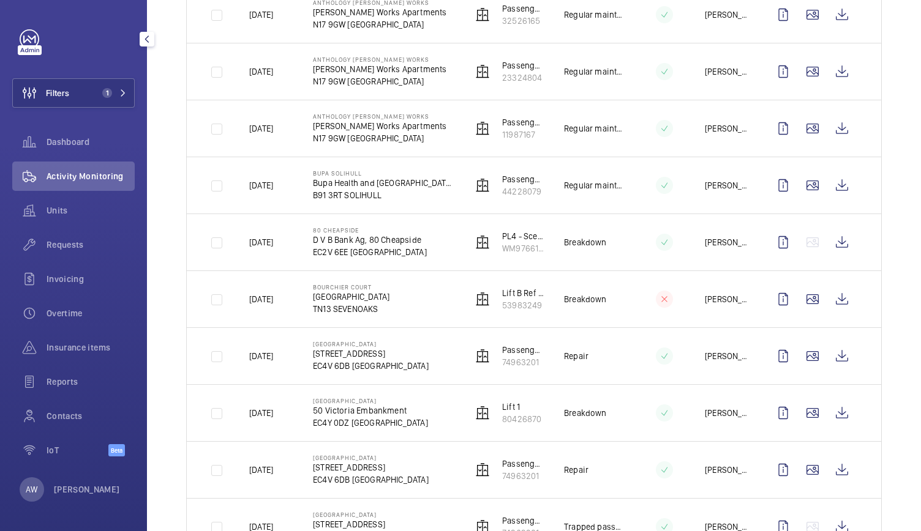
scroll to position [1280, 0]
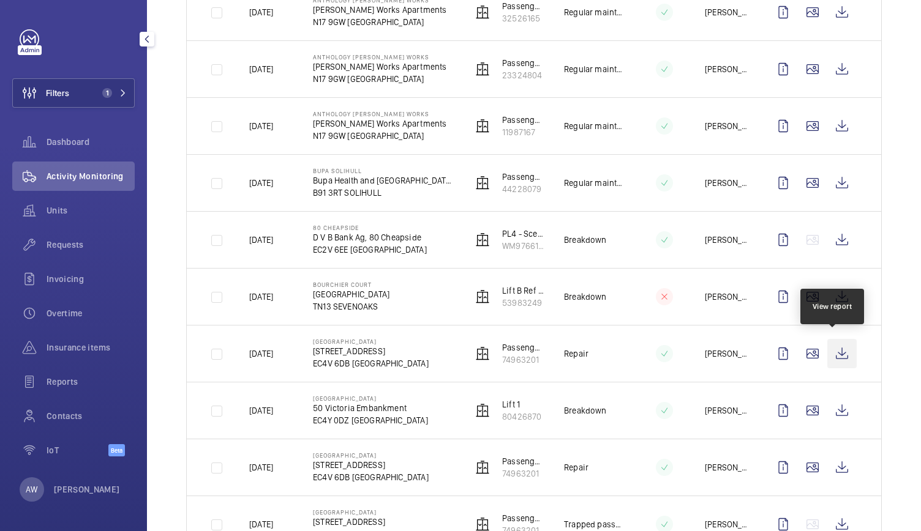
click at [841, 350] on wm-front-icon-button at bounding box center [841, 353] width 29 height 29
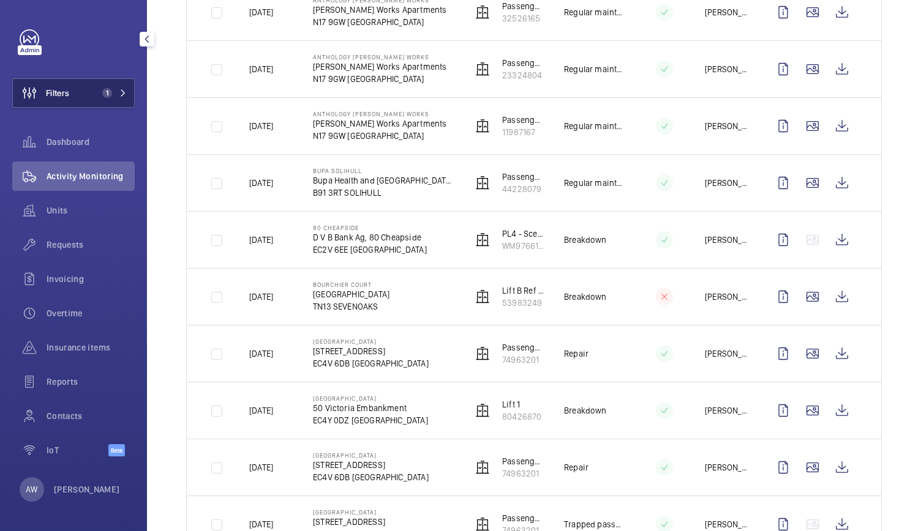
click at [97, 94] on span "1" at bounding box center [104, 93] width 15 height 10
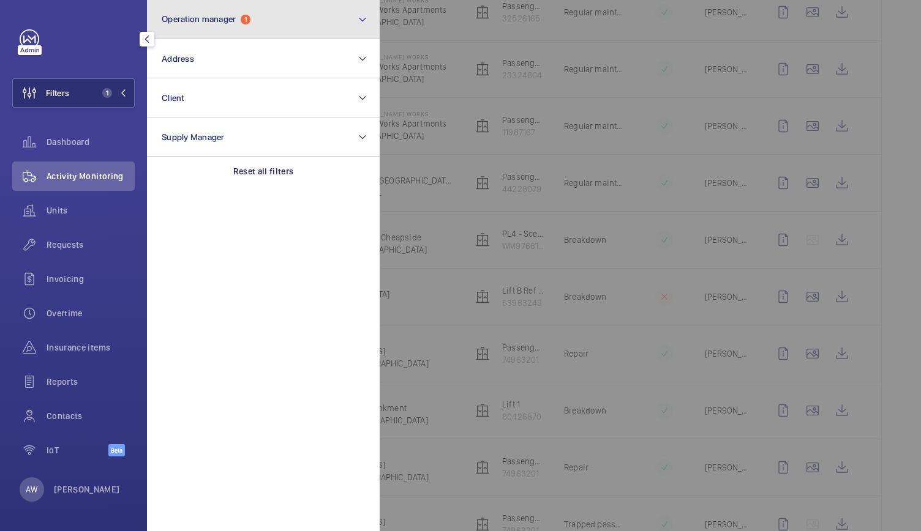
click at [244, 18] on span "1" at bounding box center [246, 20] width 10 height 10
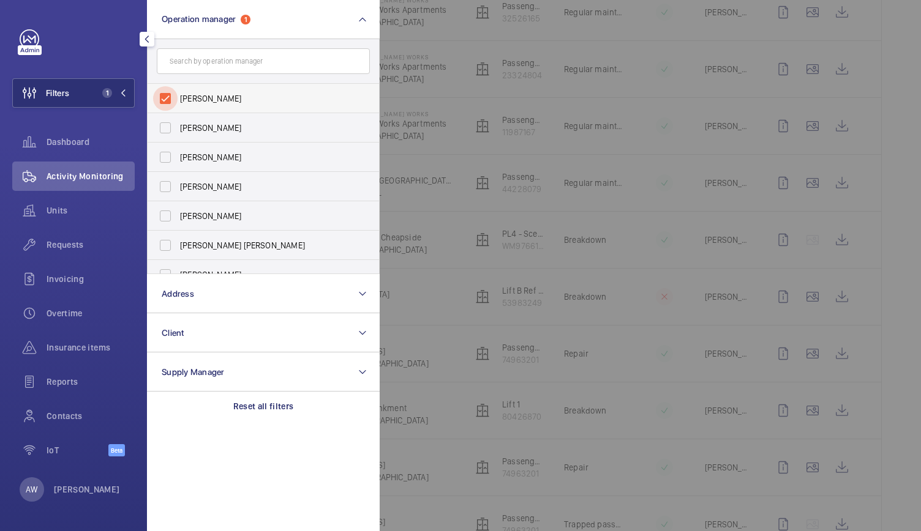
click at [163, 107] on input "[PERSON_NAME]" at bounding box center [165, 98] width 24 height 24
checkbox input "false"
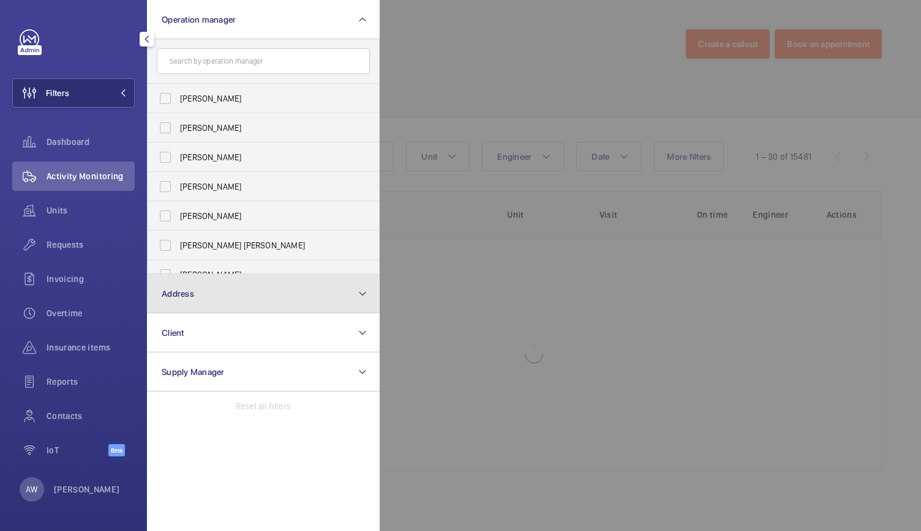
click at [173, 283] on button "Address" at bounding box center [263, 293] width 233 height 39
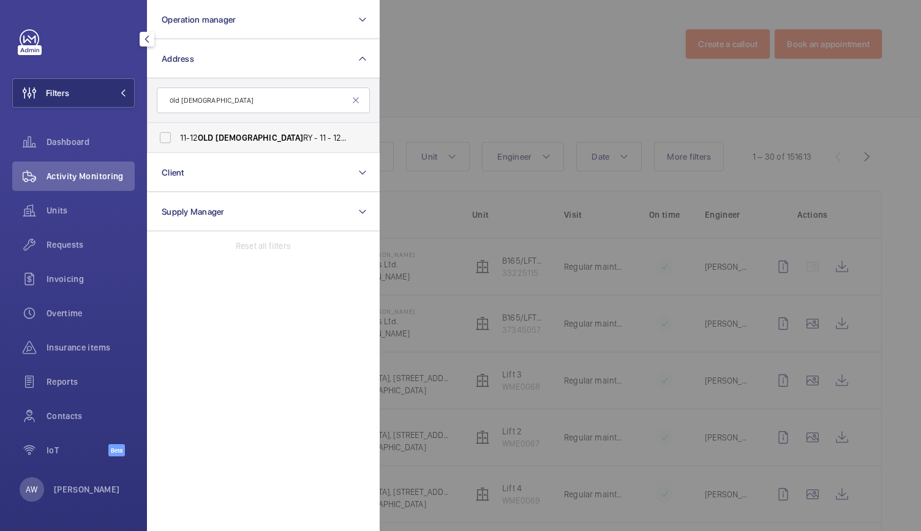
type input "old [DEMOGRAPHIC_DATA]"
click at [244, 144] on label "11-12 OLD [DEMOGRAPHIC_DATA] RY - 11 - 12 Old Jew ry, LONDON EC2R 8DU" at bounding box center [254, 137] width 213 height 29
click at [178, 144] on input "11-12 OLD [DEMOGRAPHIC_DATA] RY - 11 - 12 Old Jew ry, LONDON EC2R 8DU" at bounding box center [165, 138] width 24 height 24
checkbox input "true"
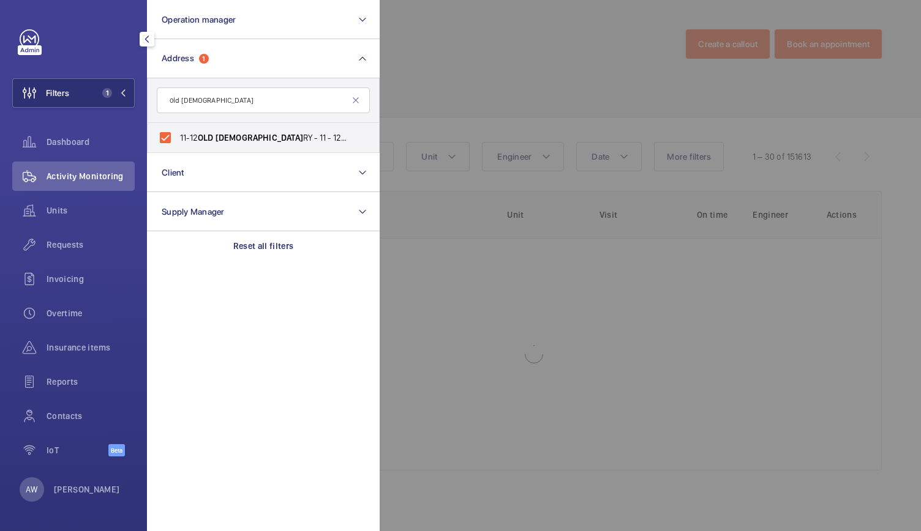
click at [497, 67] on div at bounding box center [840, 265] width 921 height 531
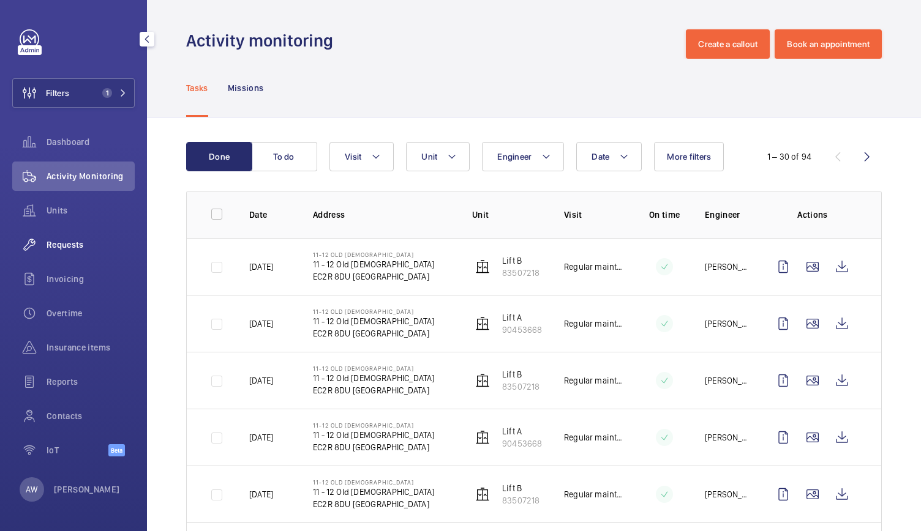
click at [66, 249] on span "Requests" at bounding box center [91, 245] width 88 height 12
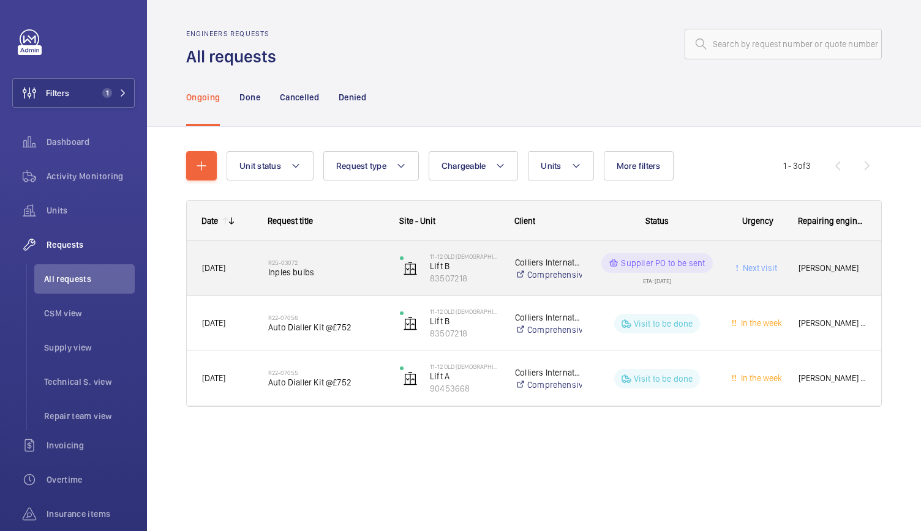
click at [353, 276] on span "Inples bulbs" at bounding box center [326, 272] width 116 height 12
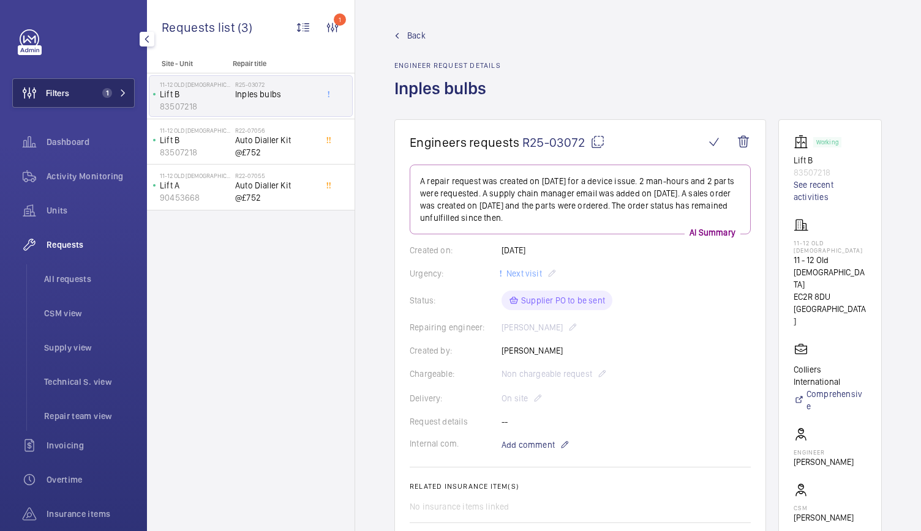
click at [89, 97] on button "Filters 1" at bounding box center [73, 92] width 122 height 29
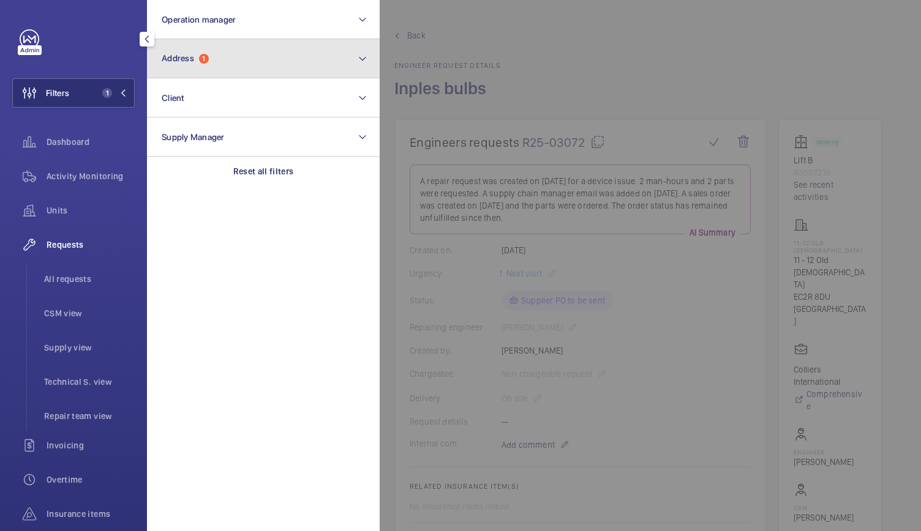
click at [203, 73] on button "Address 1" at bounding box center [263, 58] width 233 height 39
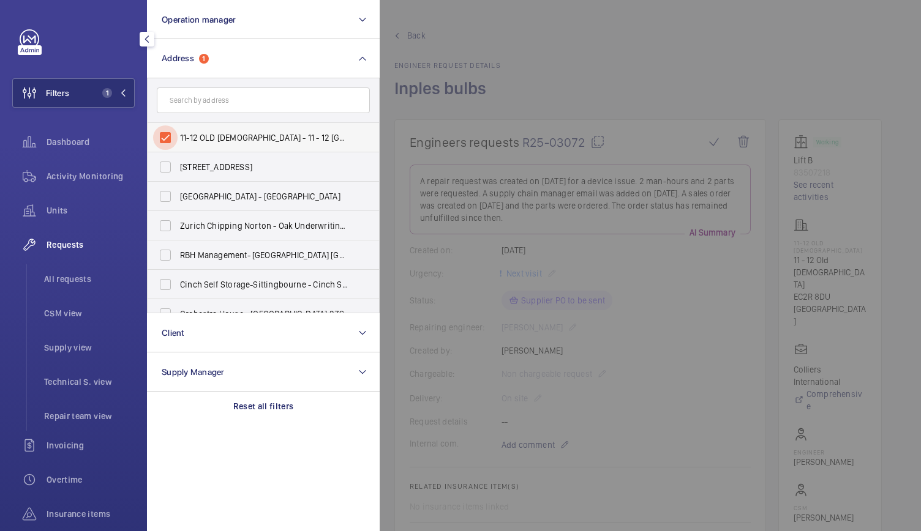
click at [162, 143] on input "11-12 OLD [DEMOGRAPHIC_DATA] - 11 - 12 [GEOGRAPHIC_DATA][DEMOGRAPHIC_DATA]" at bounding box center [165, 138] width 24 height 24
checkbox input "false"
click at [190, 102] on input "text" at bounding box center [263, 101] width 213 height 26
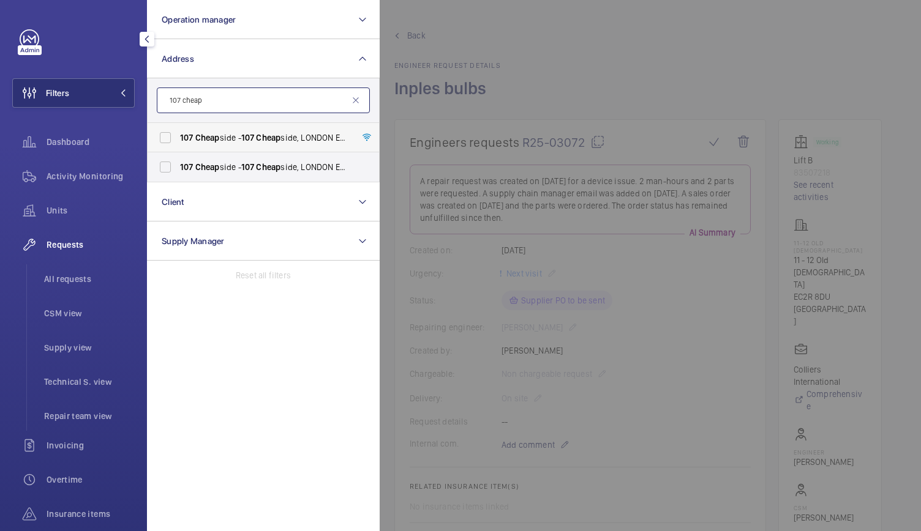
type input "107 cheap"
click at [209, 137] on span "Cheap" at bounding box center [207, 138] width 24 height 10
click at [178, 137] on input "[STREET_ADDRESS]" at bounding box center [165, 138] width 24 height 24
checkbox input "true"
click at [651, 51] on div at bounding box center [840, 265] width 921 height 531
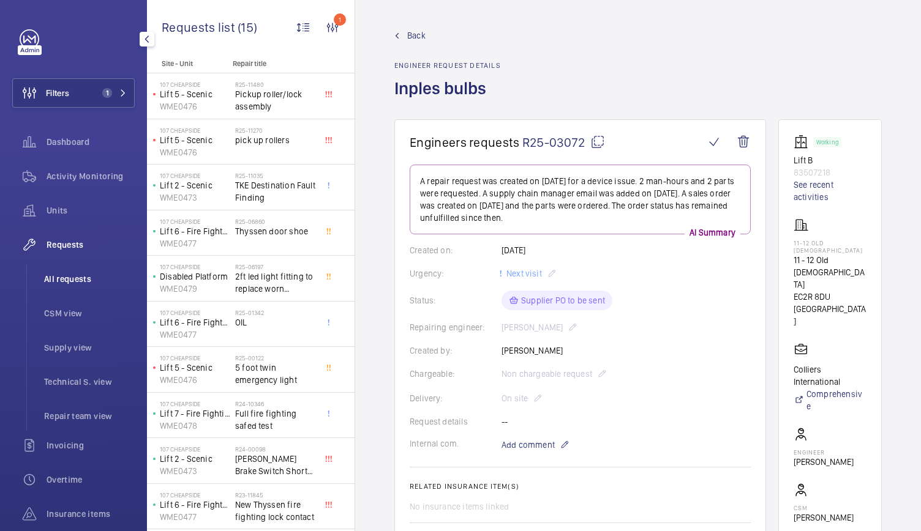
click at [72, 283] on span "All requests" at bounding box center [89, 279] width 91 height 12
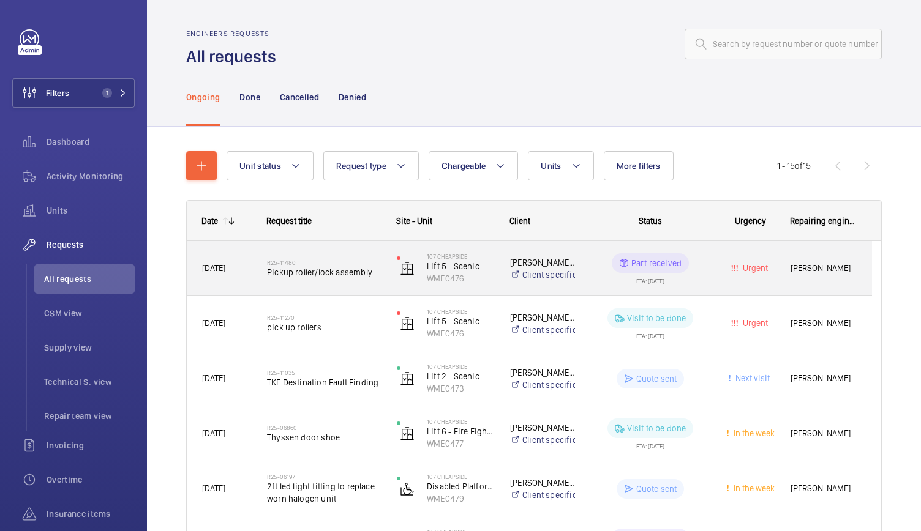
click at [356, 255] on div "R25-11480 Pickup roller/lock assembly" at bounding box center [324, 269] width 114 height 36
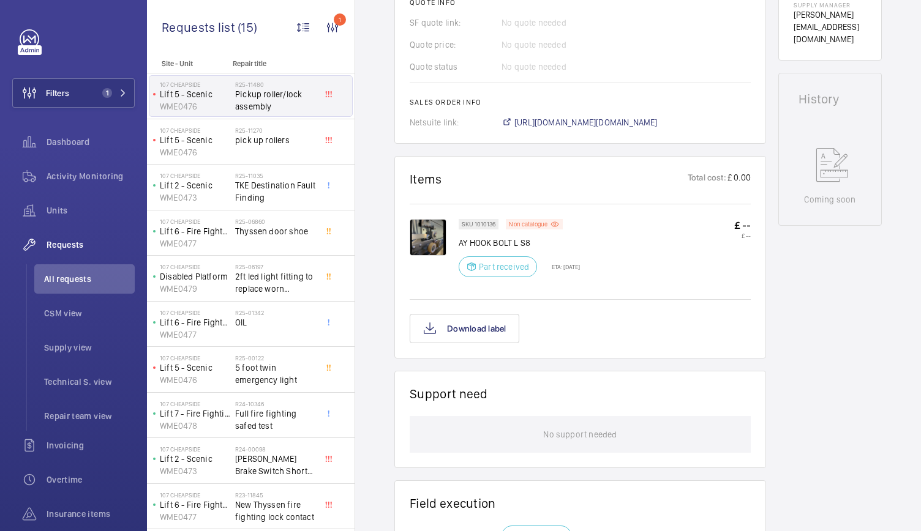
scroll to position [550, 0]
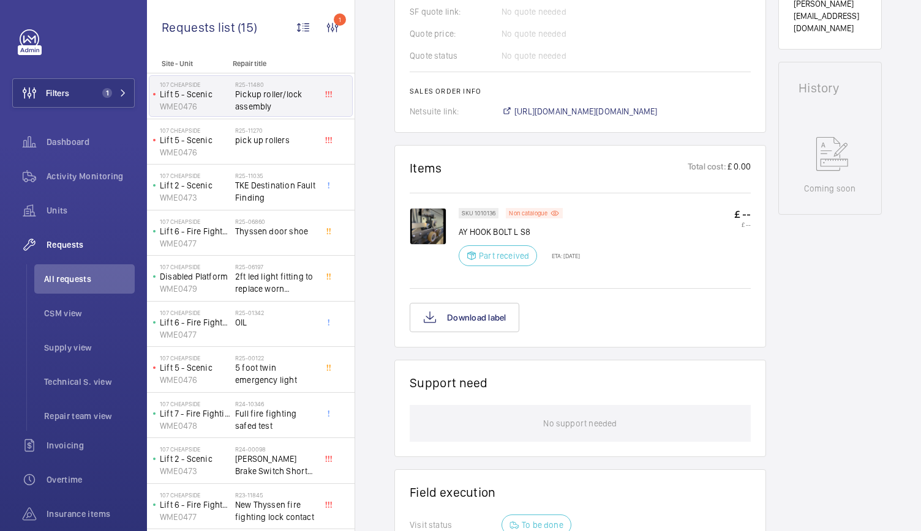
click at [474, 231] on p "AY HOOK BOLT L S8" at bounding box center [519, 232] width 121 height 12
click at [466, 214] on p "SKU 1010136" at bounding box center [479, 213] width 34 height 4
click at [418, 225] on img at bounding box center [428, 226] width 37 height 37
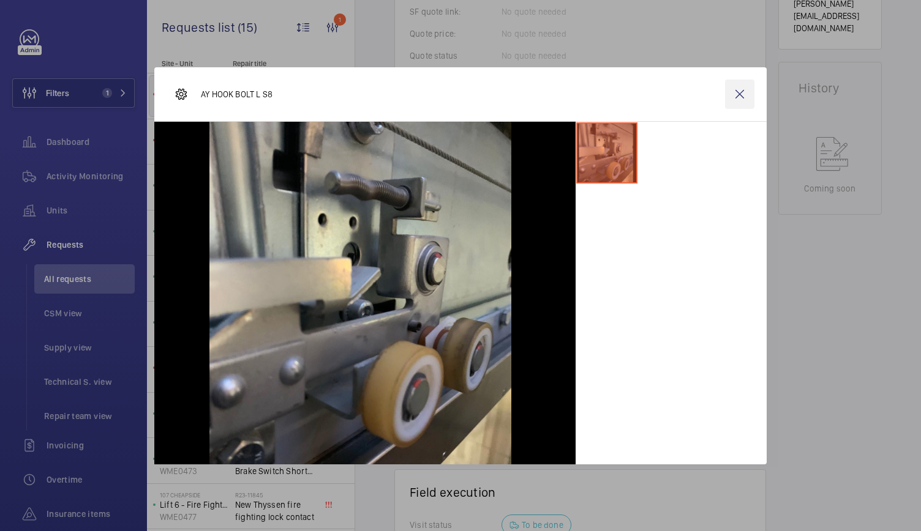
click at [736, 101] on wm-front-icon-button at bounding box center [739, 94] width 29 height 29
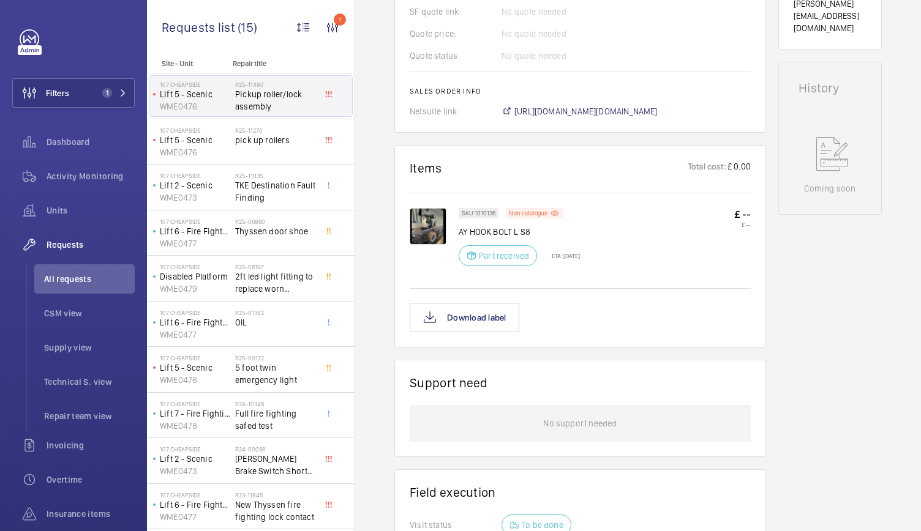
scroll to position [350, 0]
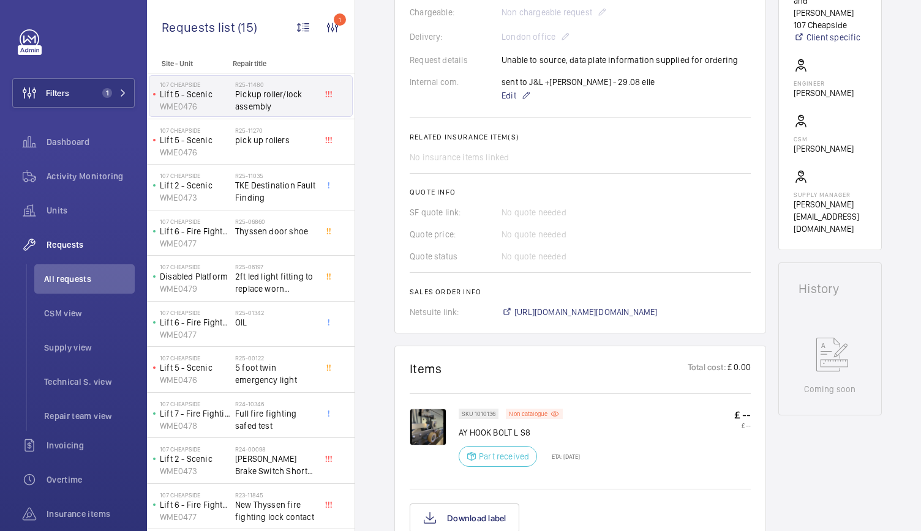
click at [639, 107] on wm-front-card-body "A repair request was created on [DATE] for a pickup roller/lock assembly issue.…" at bounding box center [580, 66] width 341 height 503
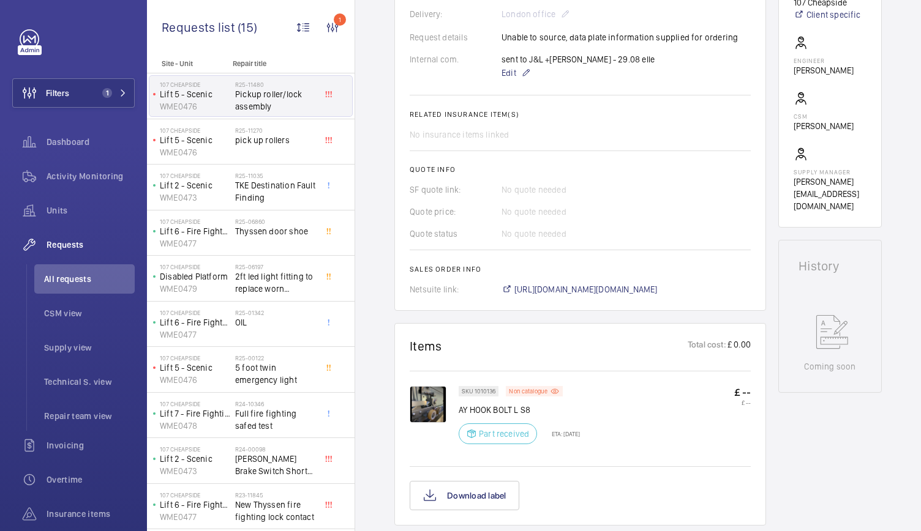
scroll to position [373, 0]
click at [2, 335] on div "Filters 1 Dashboard Activity Monitoring Units Requests All requests CSM view Su…" at bounding box center [73, 265] width 147 height 531
